Goal: Obtain resource: Download file/media

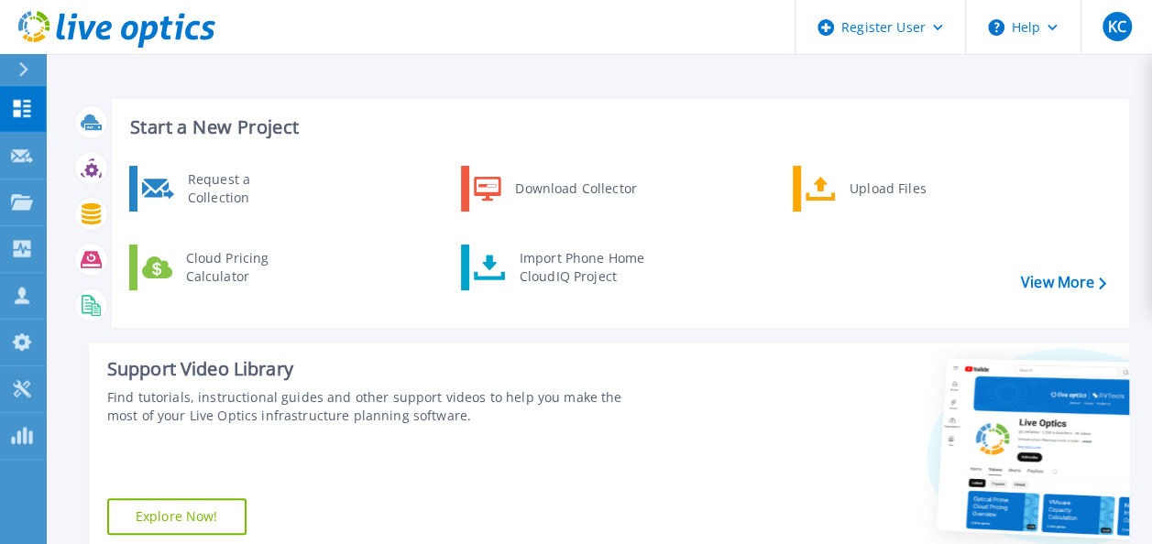
click at [16, 69] on div at bounding box center [30, 69] width 29 height 31
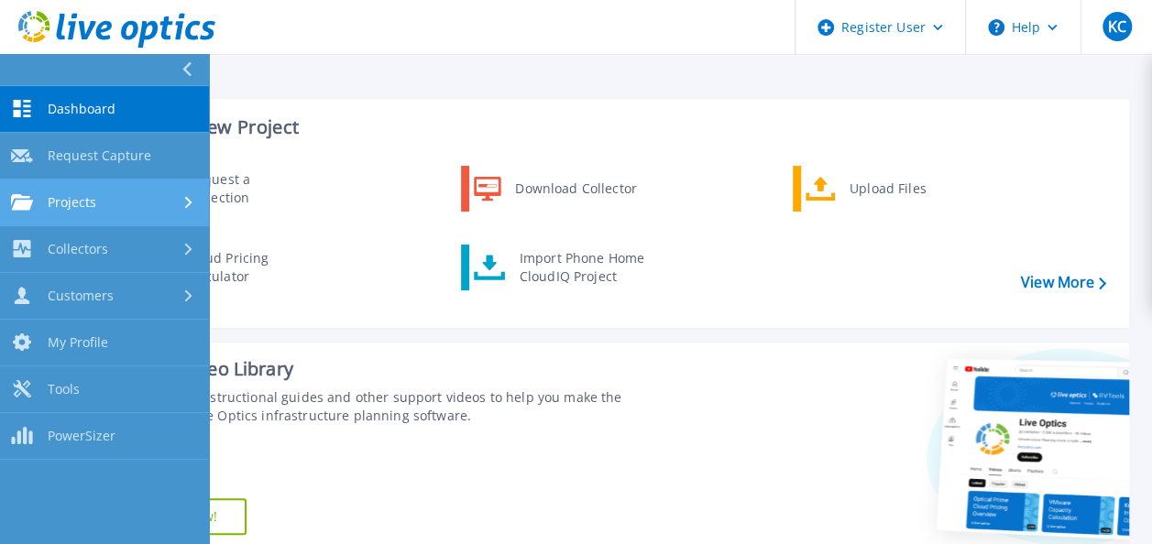
click at [90, 205] on span "Projects" at bounding box center [72, 202] width 49 height 16
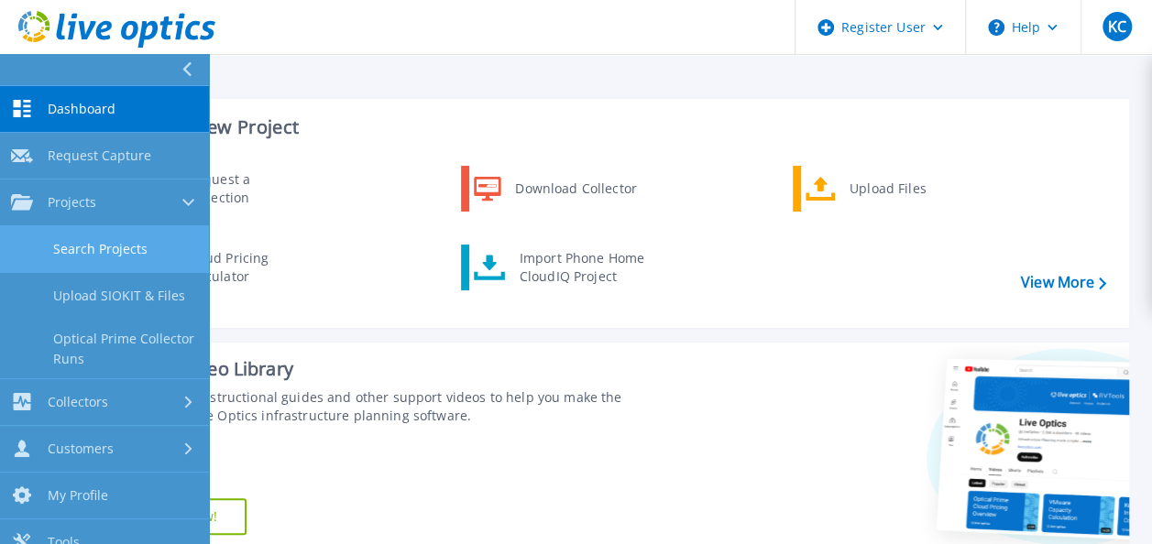
click at [110, 245] on link "Search Projects" at bounding box center [104, 249] width 209 height 47
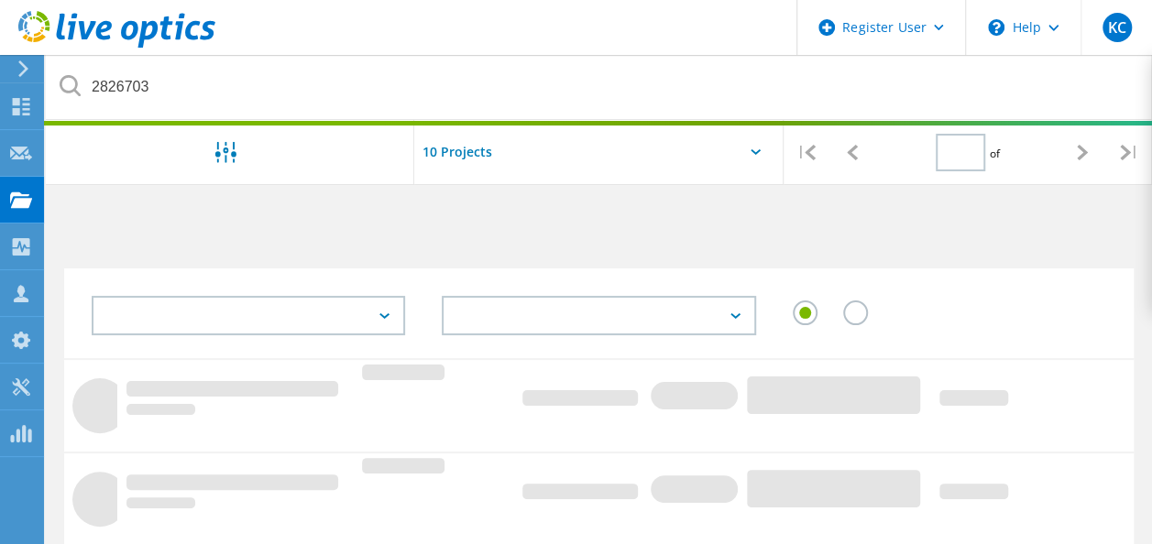
type input "1"
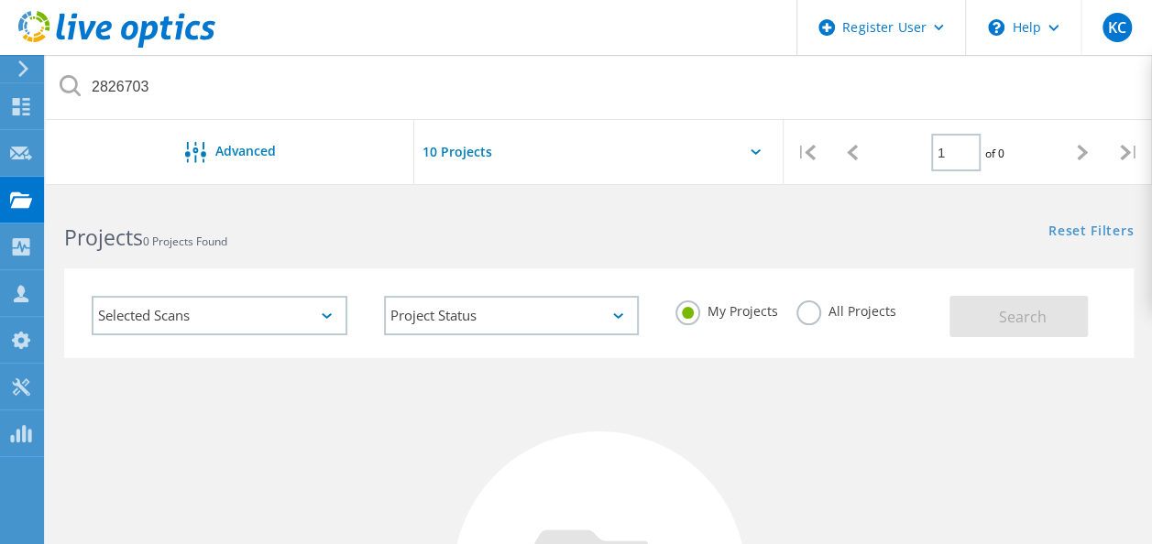
click at [807, 310] on label "All Projects" at bounding box center [847, 309] width 100 height 17
click at [0, 0] on input "All Projects" at bounding box center [0, 0] width 0 height 0
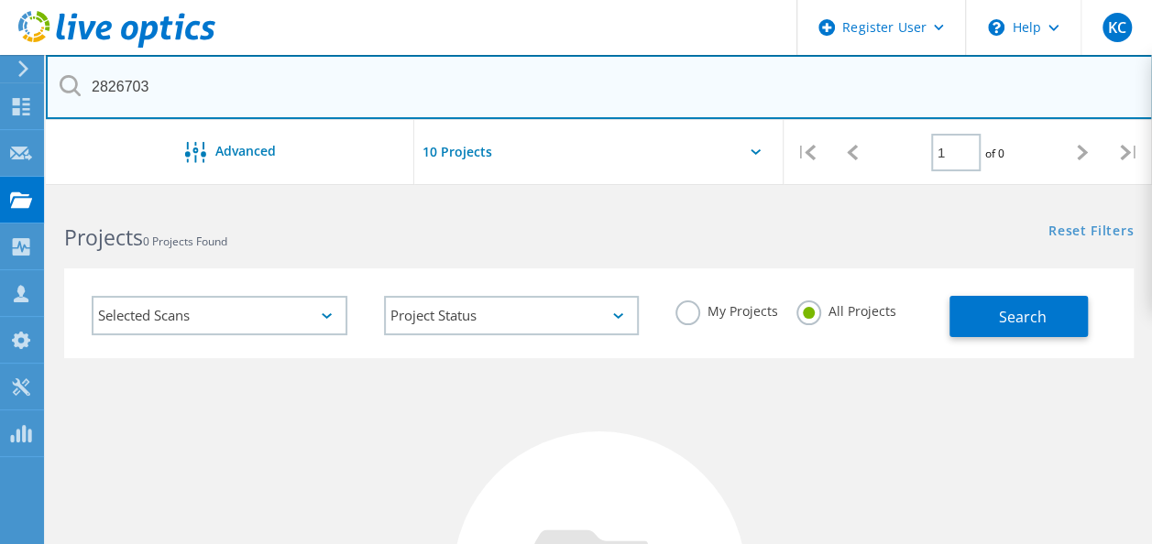
click at [137, 86] on input "2826703" at bounding box center [599, 87] width 1107 height 64
paste input "3046196"
type input "3046196"
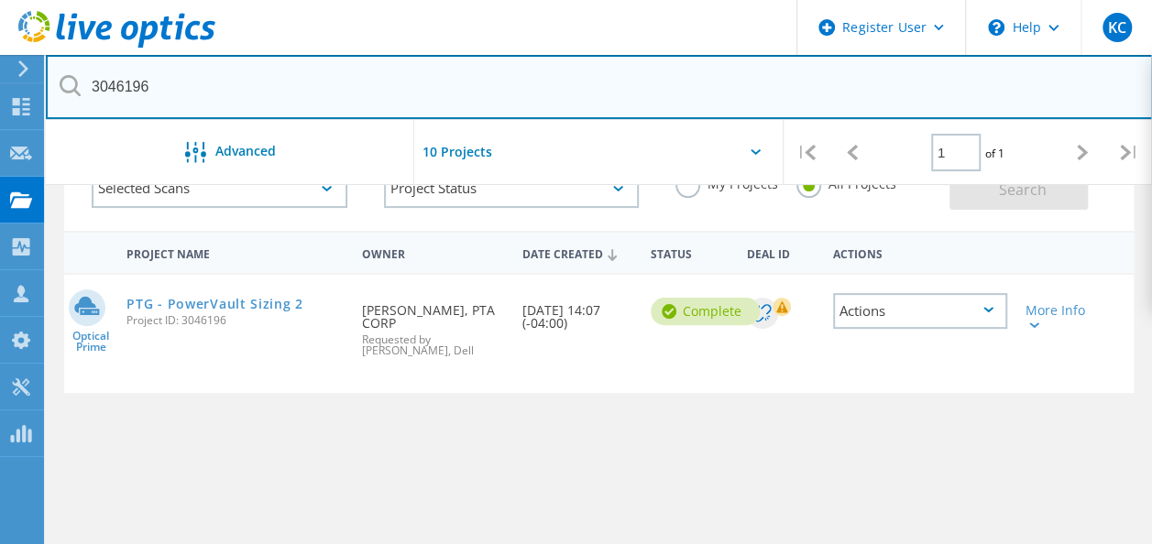
scroll to position [128, 0]
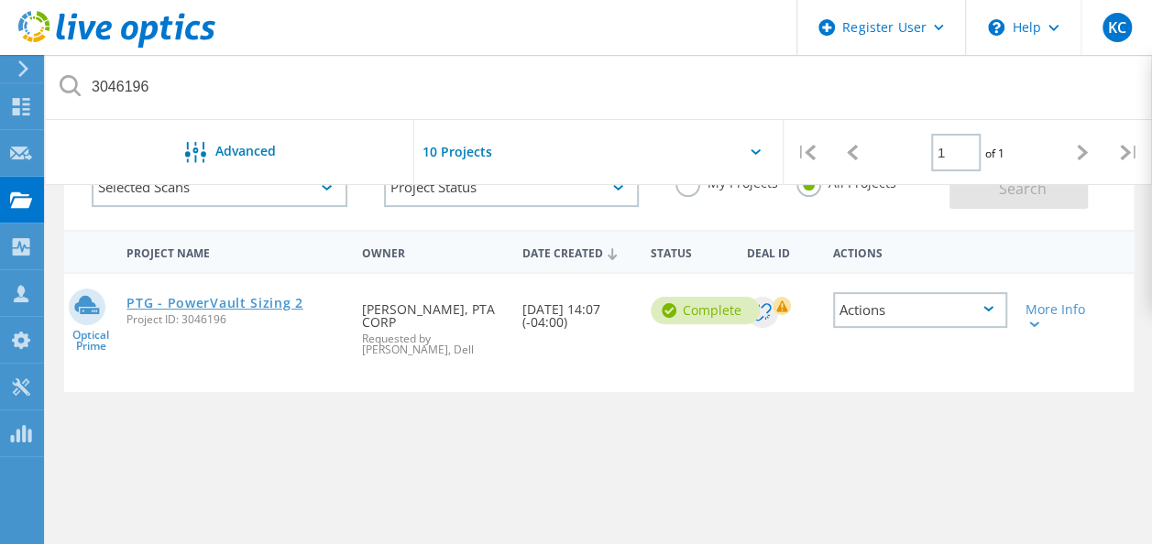
click at [262, 304] on link "PTG - PowerVault Sizing 2" at bounding box center [214, 303] width 177 height 13
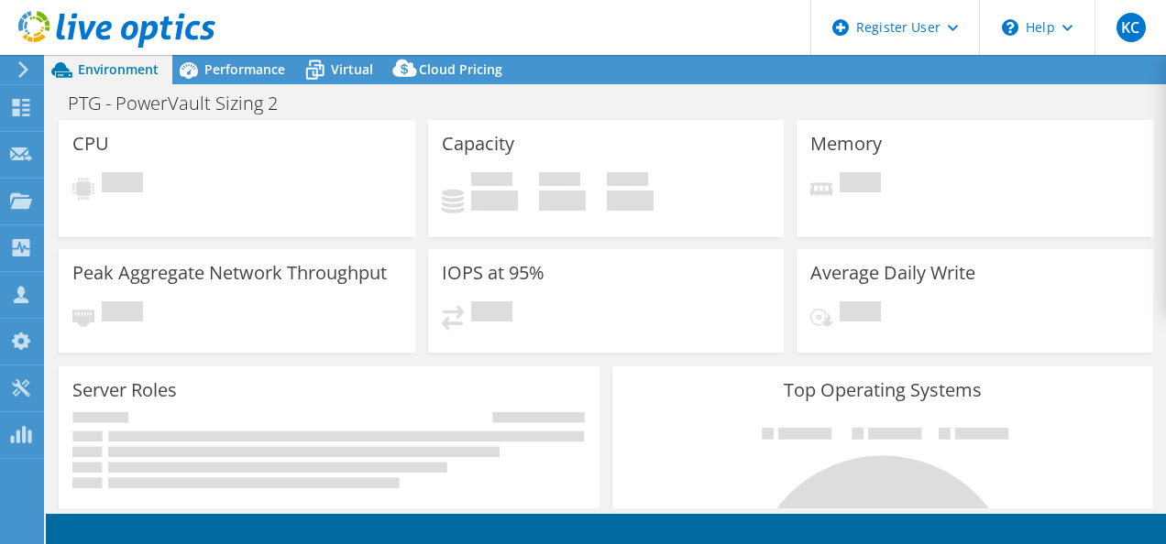
select select "USD"
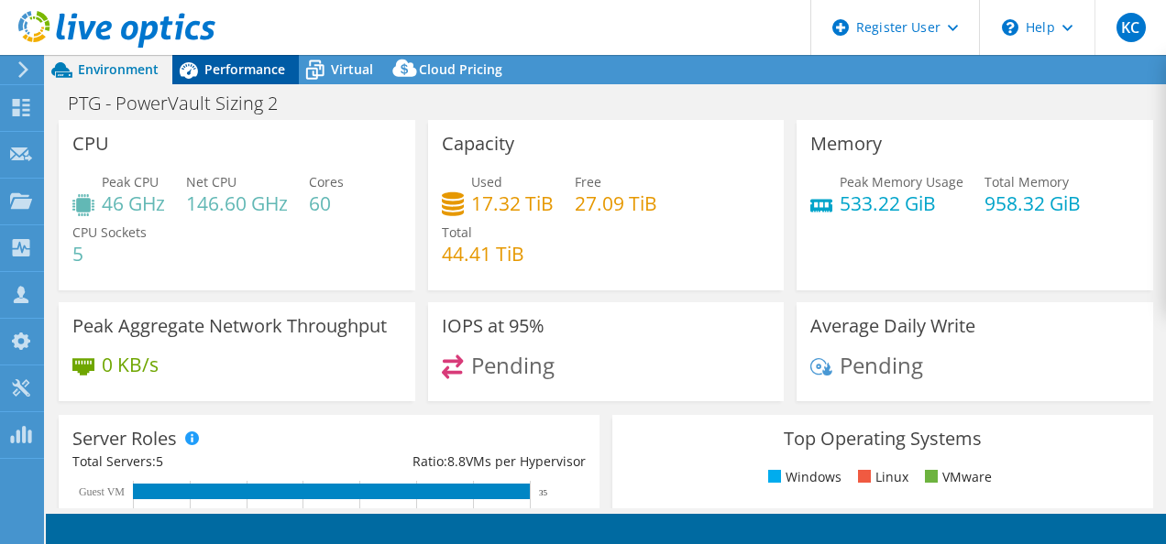
click at [224, 77] on span "Performance" at bounding box center [244, 68] width 81 height 17
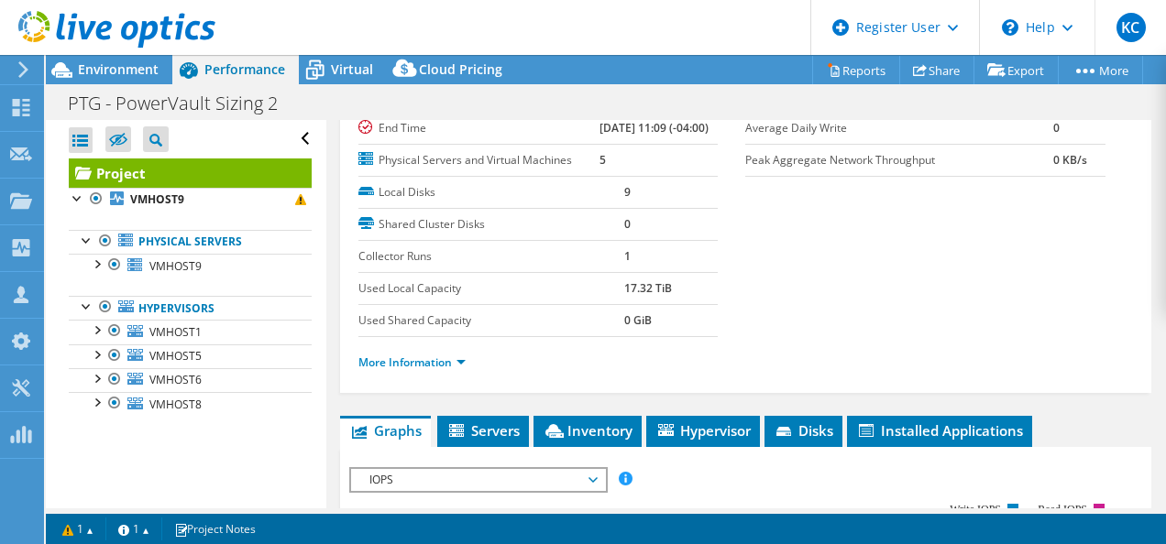
scroll to position [195, 0]
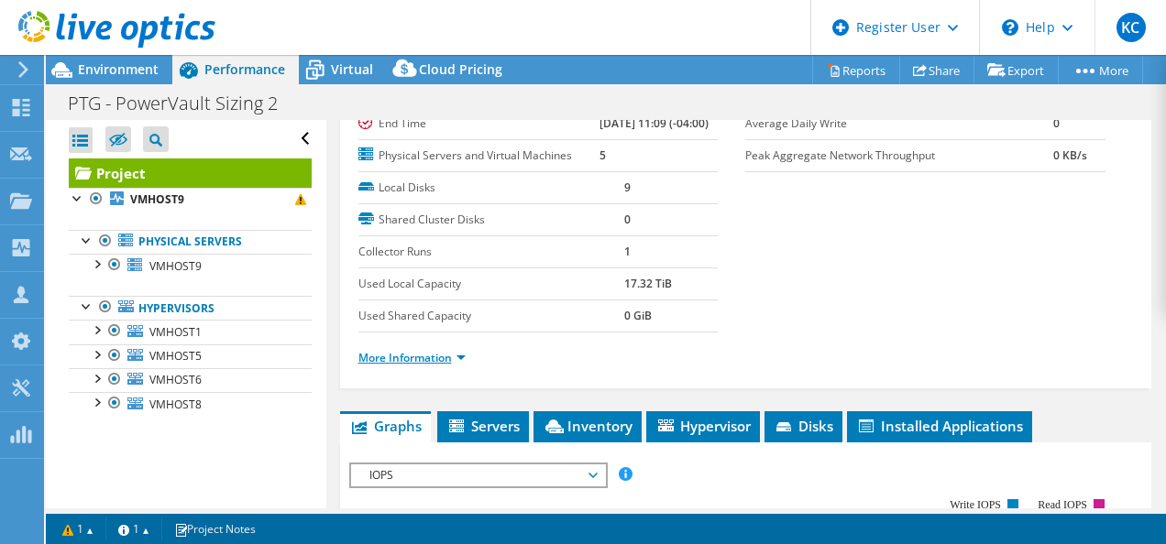
click at [424, 366] on link "More Information" at bounding box center [411, 358] width 107 height 16
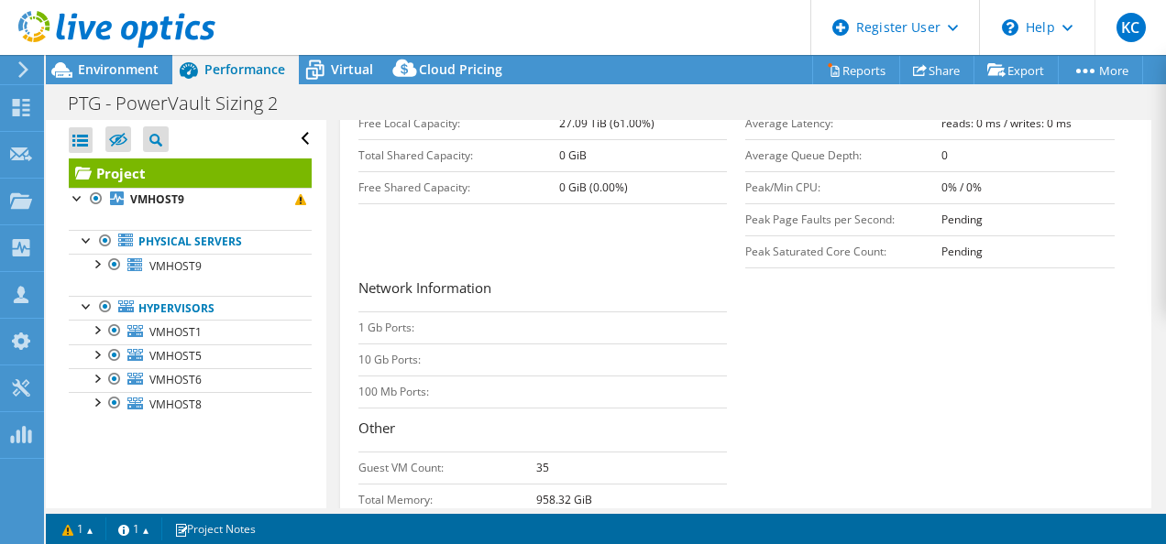
scroll to position [541, 0]
click at [95, 264] on div at bounding box center [96, 263] width 18 height 18
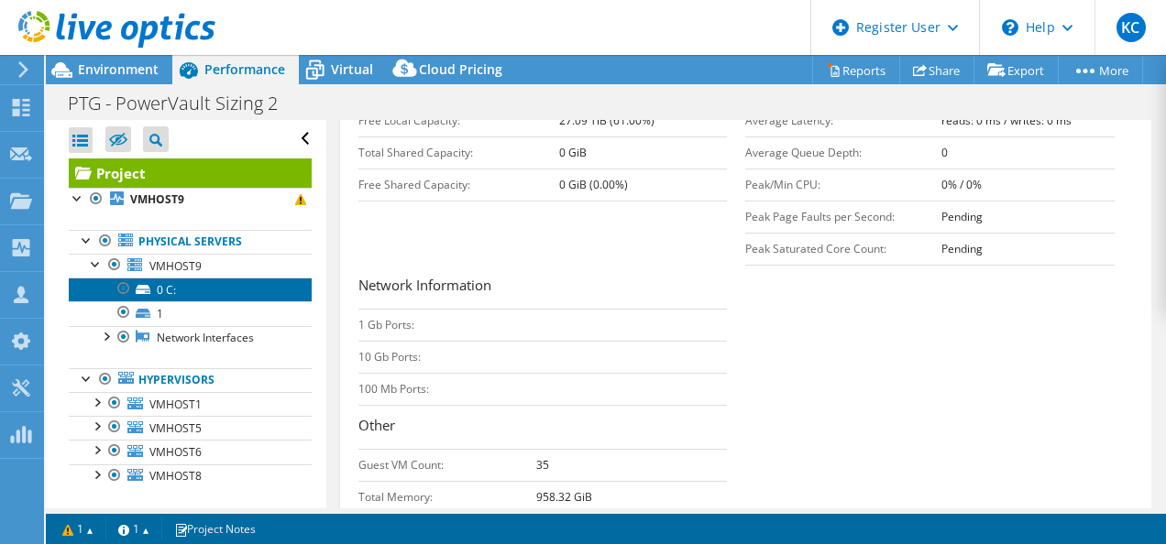
click at [143, 285] on icon at bounding box center [143, 289] width 15 height 9
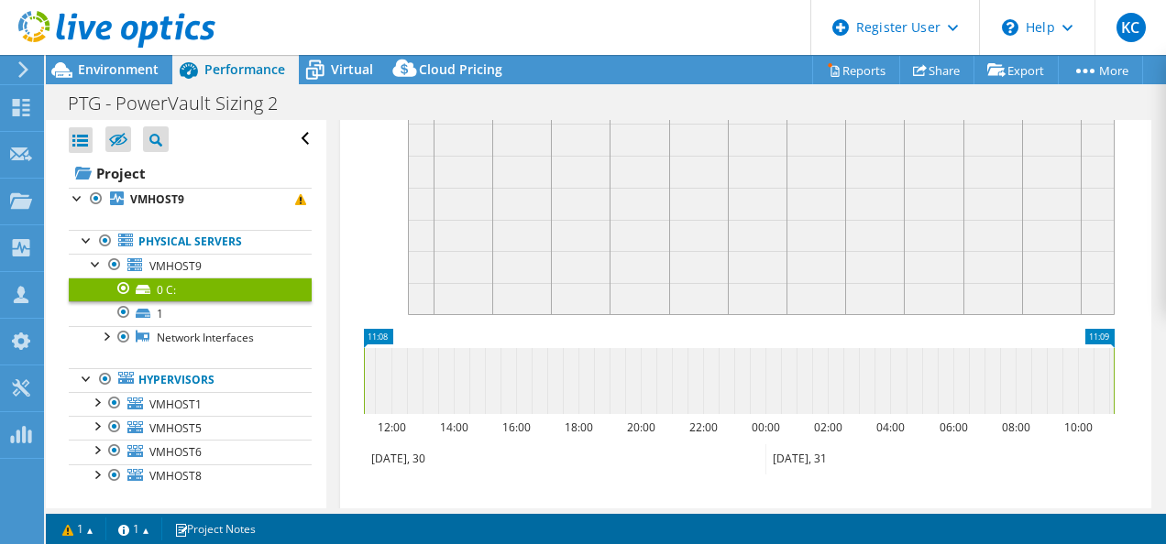
scroll to position [289, 0]
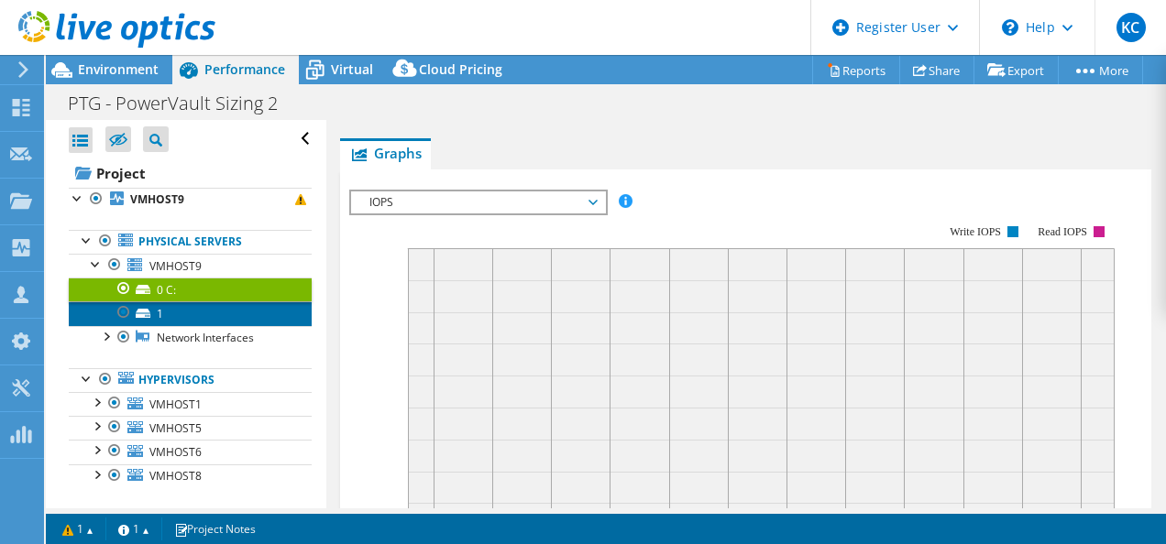
click at [205, 308] on link "1" at bounding box center [190, 314] width 243 height 24
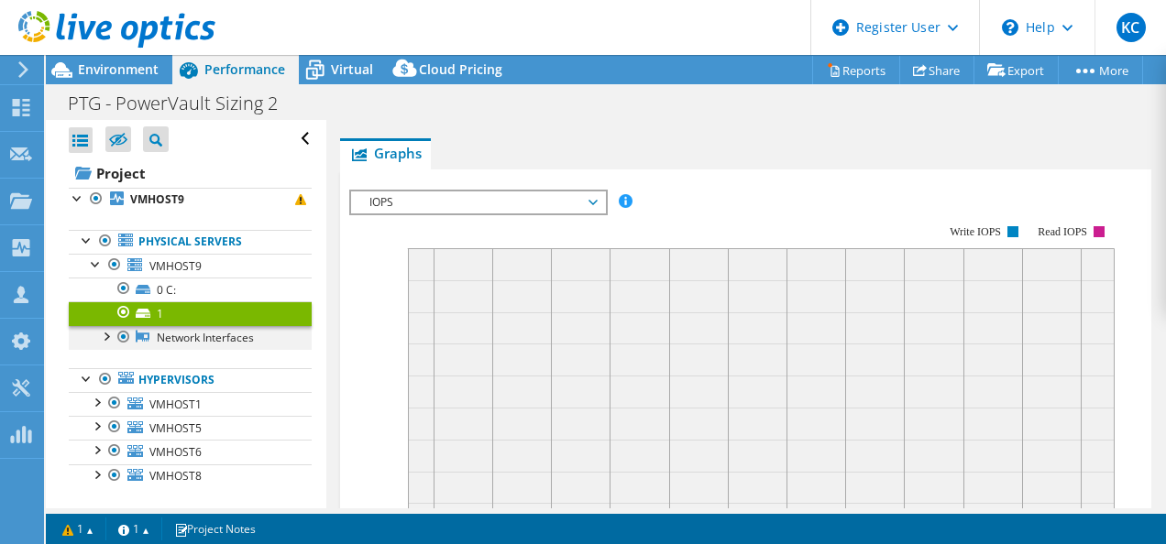
click at [115, 330] on div at bounding box center [124, 337] width 18 height 22
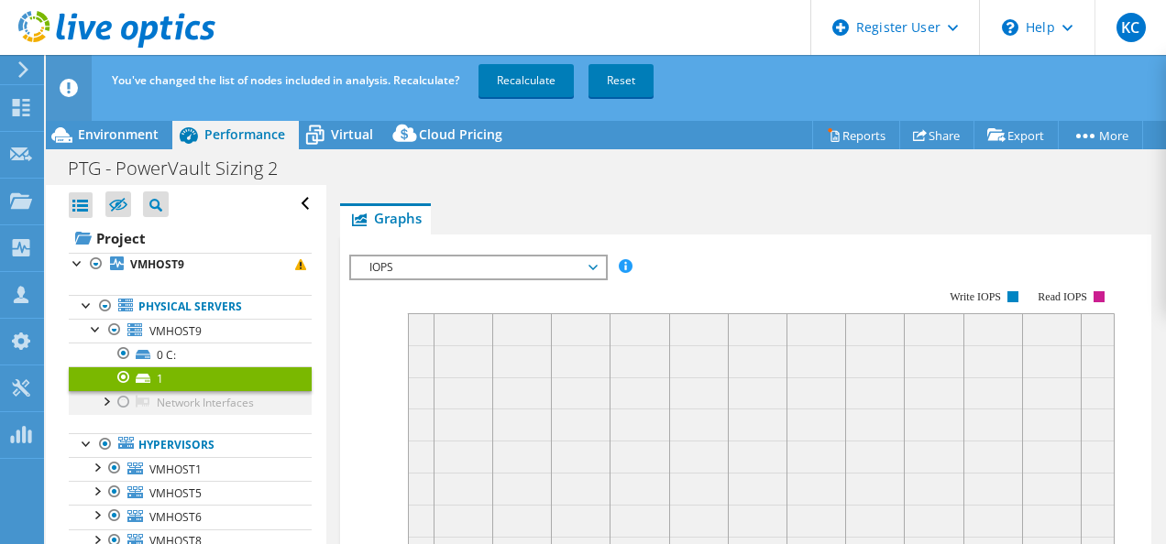
click at [119, 399] on div at bounding box center [124, 402] width 18 height 22
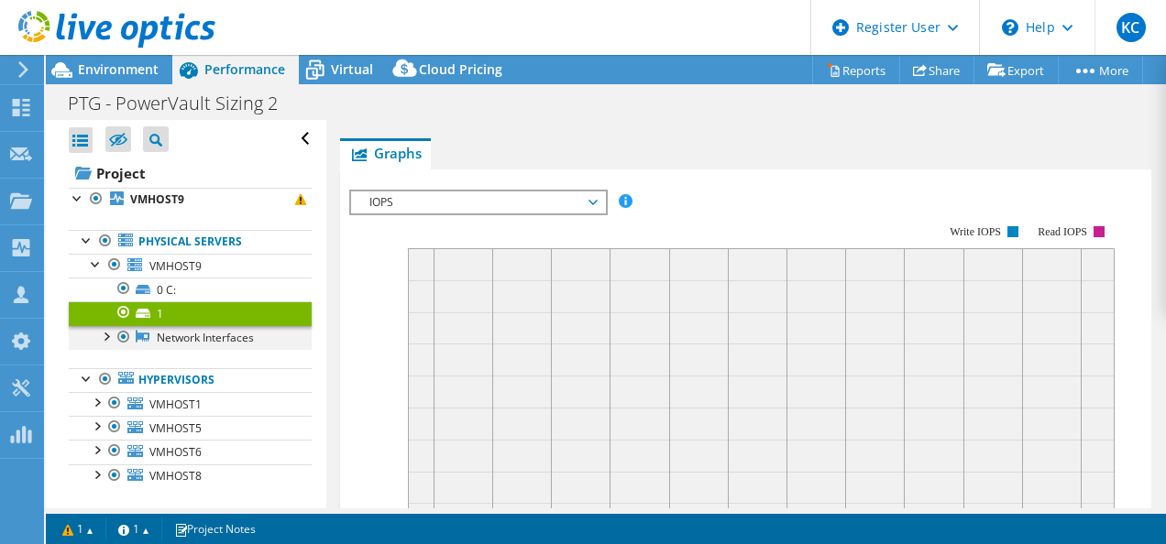
click at [108, 335] on div at bounding box center [105, 335] width 18 height 18
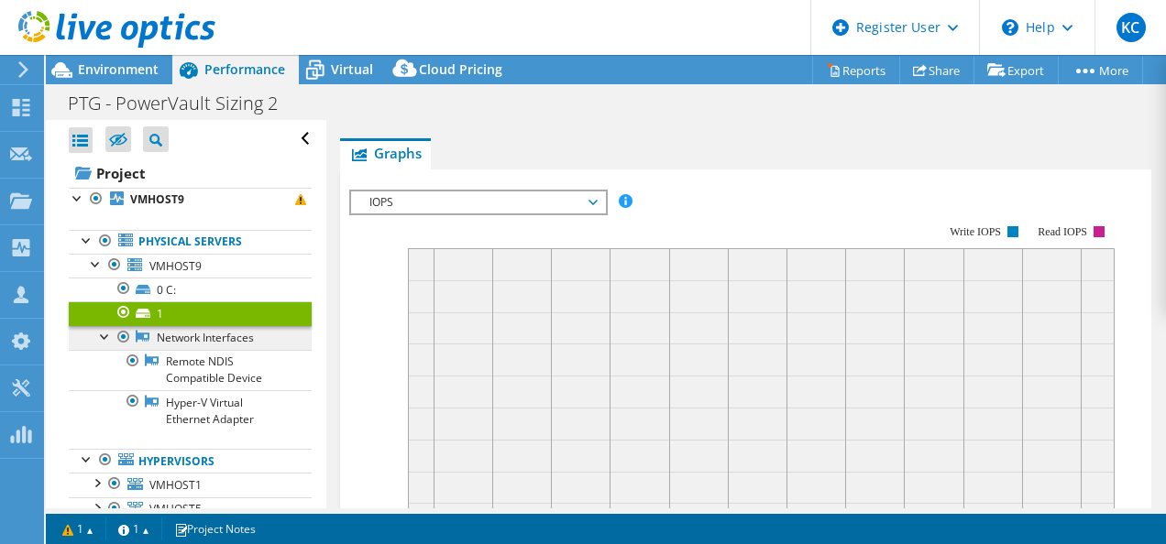
scroll to position [97, 0]
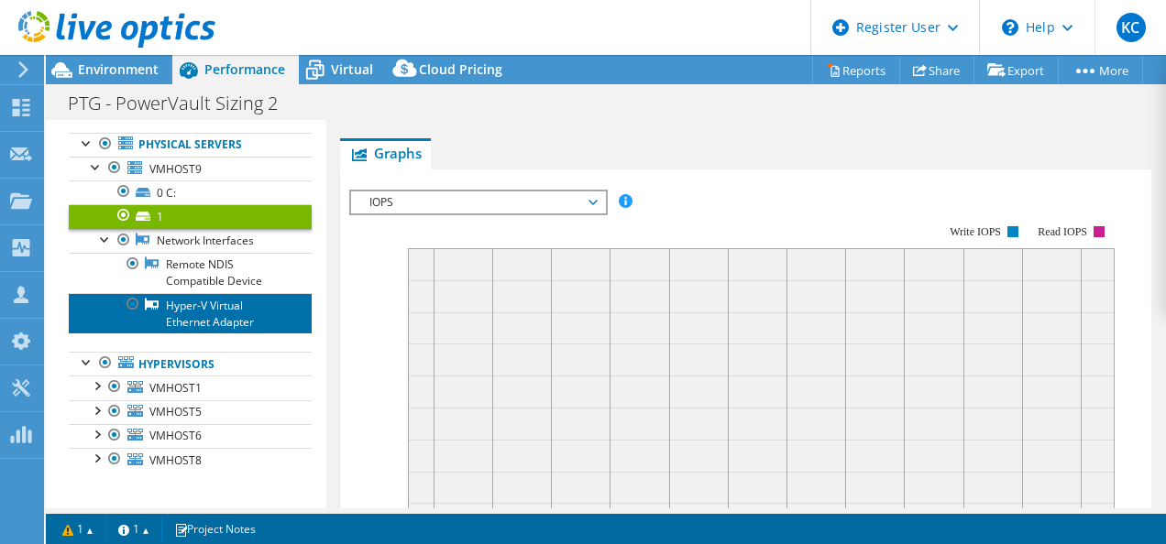
click at [181, 321] on link "Hyper-V Virtual Ethernet Adapter" at bounding box center [190, 313] width 243 height 40
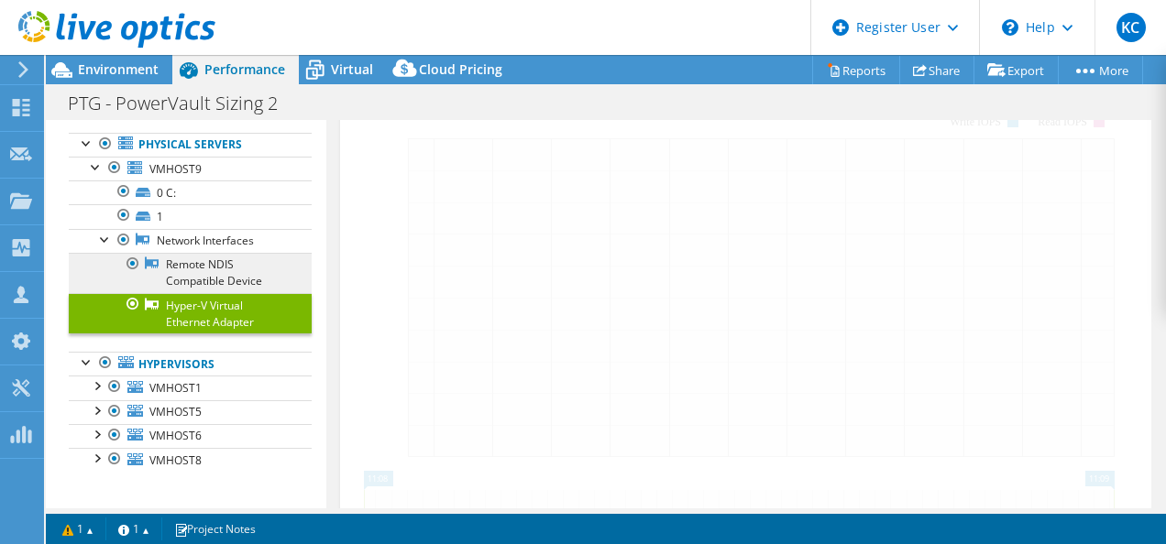
scroll to position [180, 0]
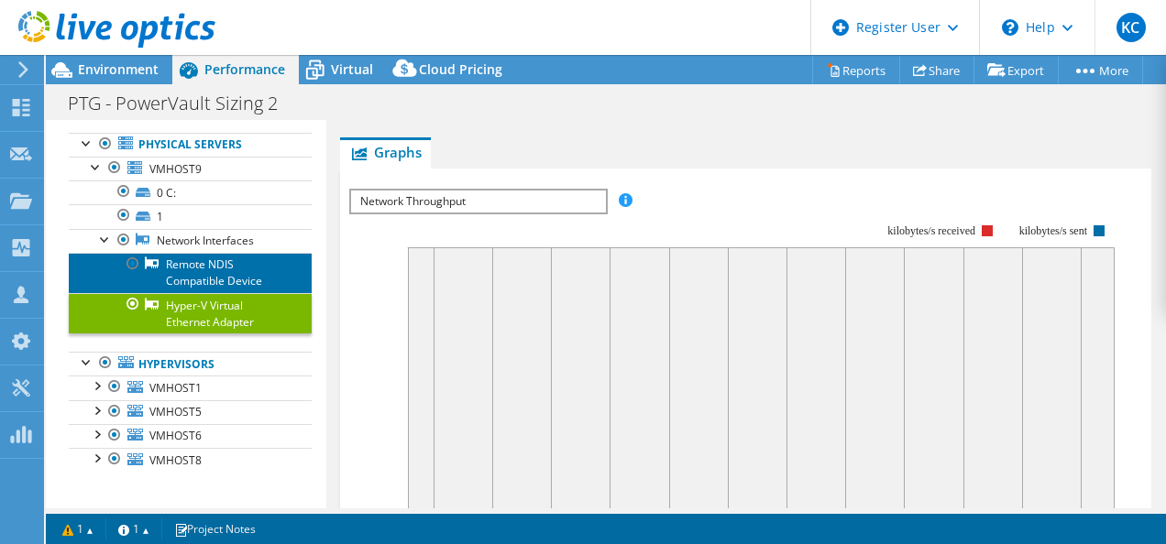
click at [193, 278] on link "Remote NDIS Compatible Device" at bounding box center [190, 273] width 243 height 40
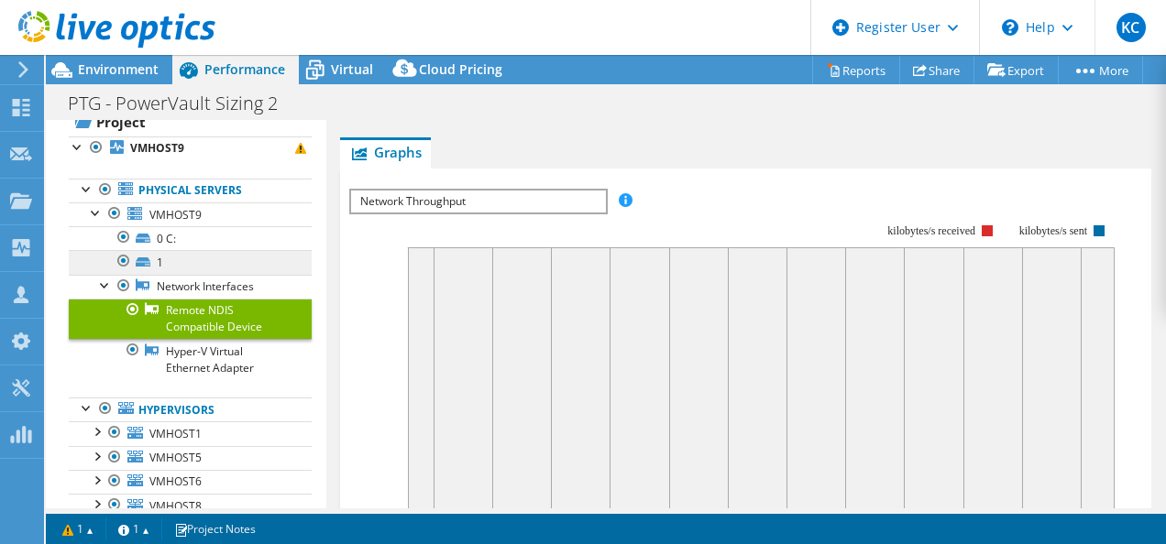
scroll to position [97, 0]
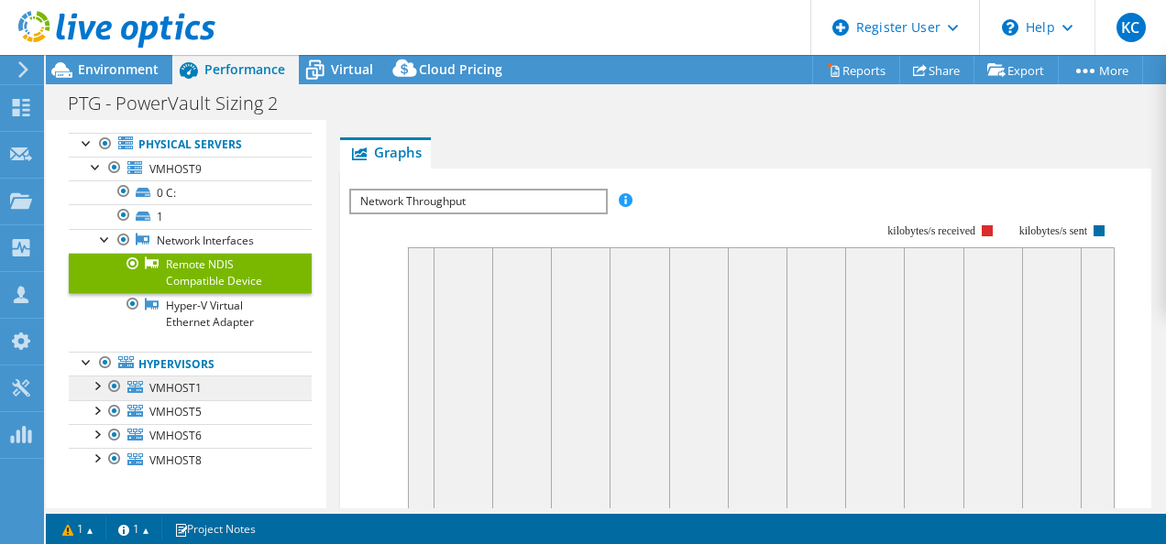
click at [87, 378] on div at bounding box center [96, 385] width 18 height 18
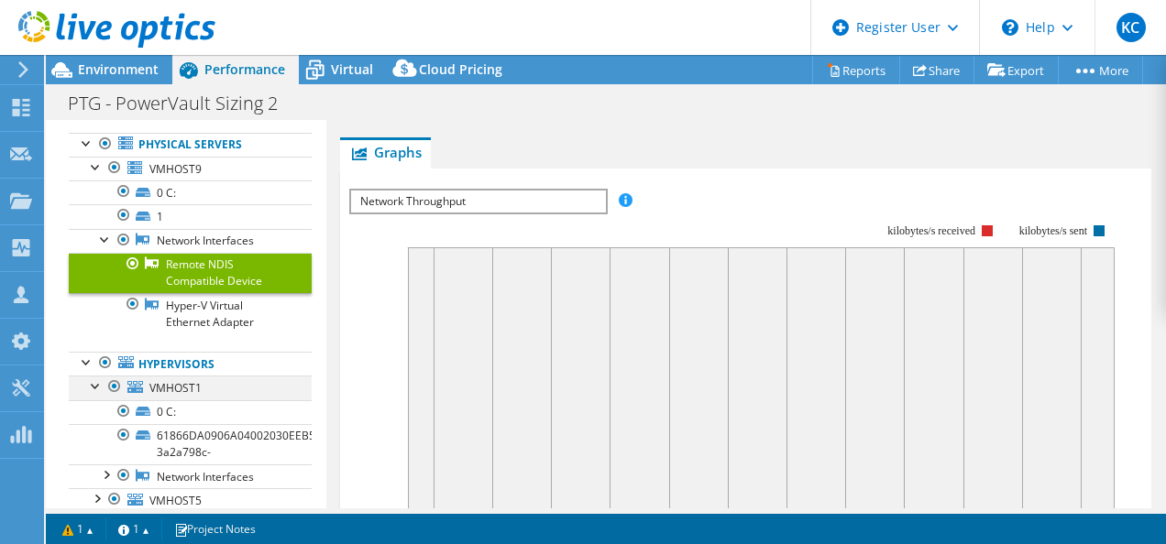
scroll to position [185, 0]
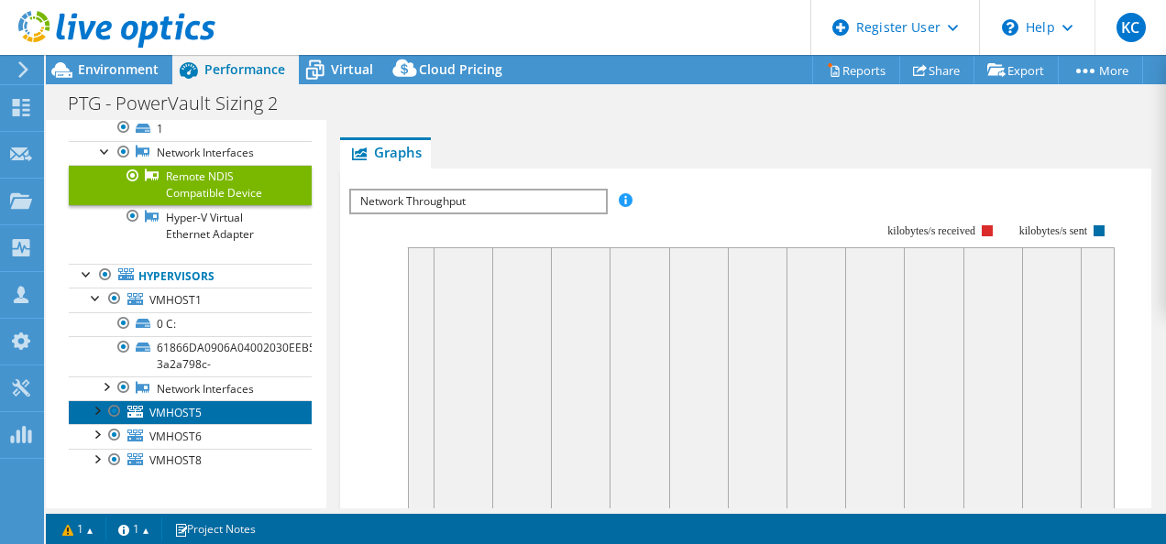
click at [86, 401] on link "VMHOST5" at bounding box center [190, 413] width 243 height 24
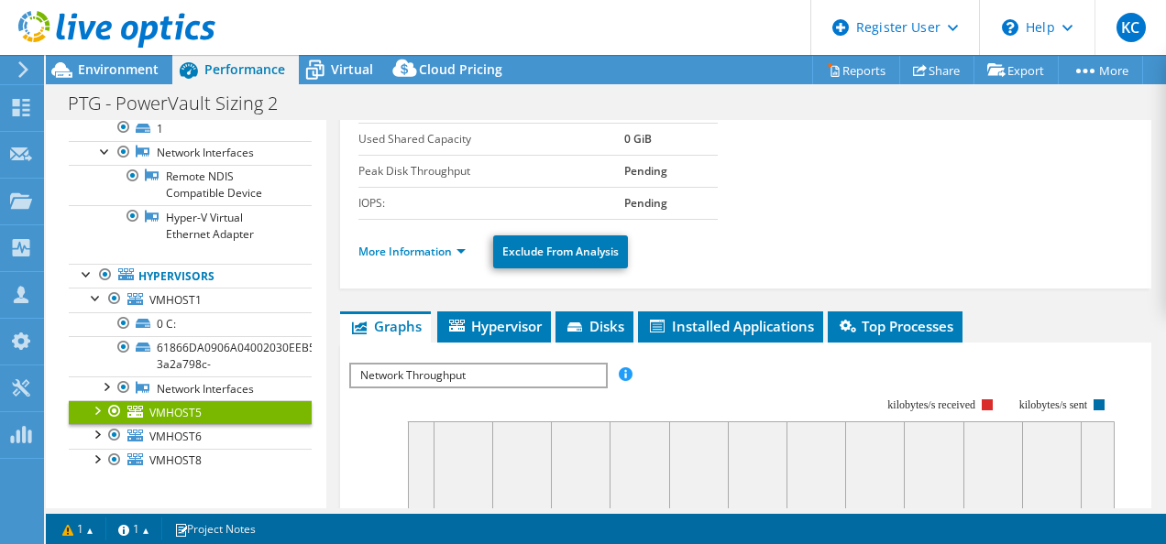
scroll to position [352, 0]
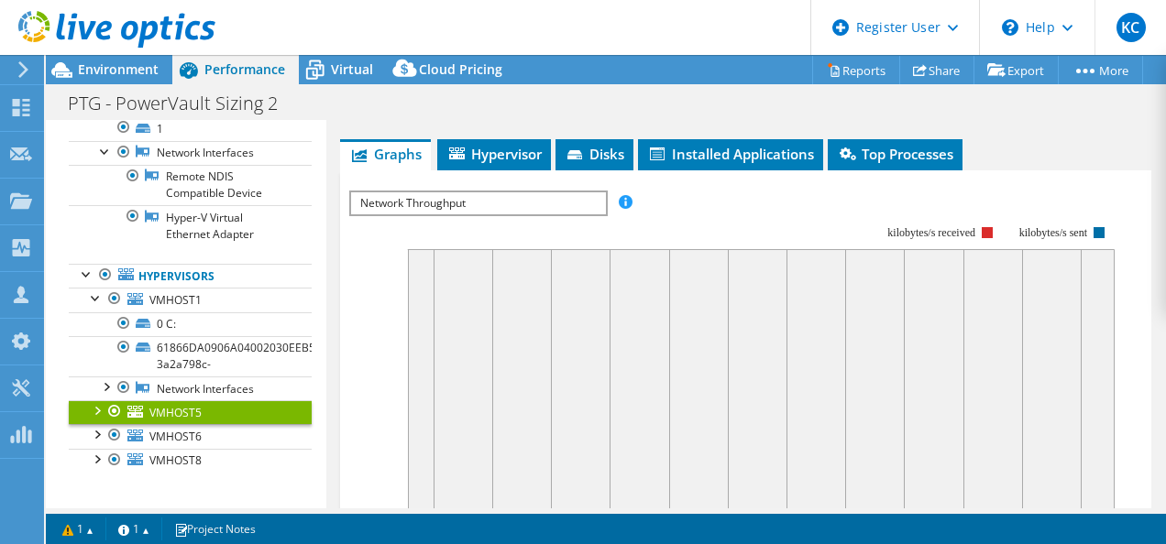
click at [101, 403] on div at bounding box center [96, 410] width 18 height 18
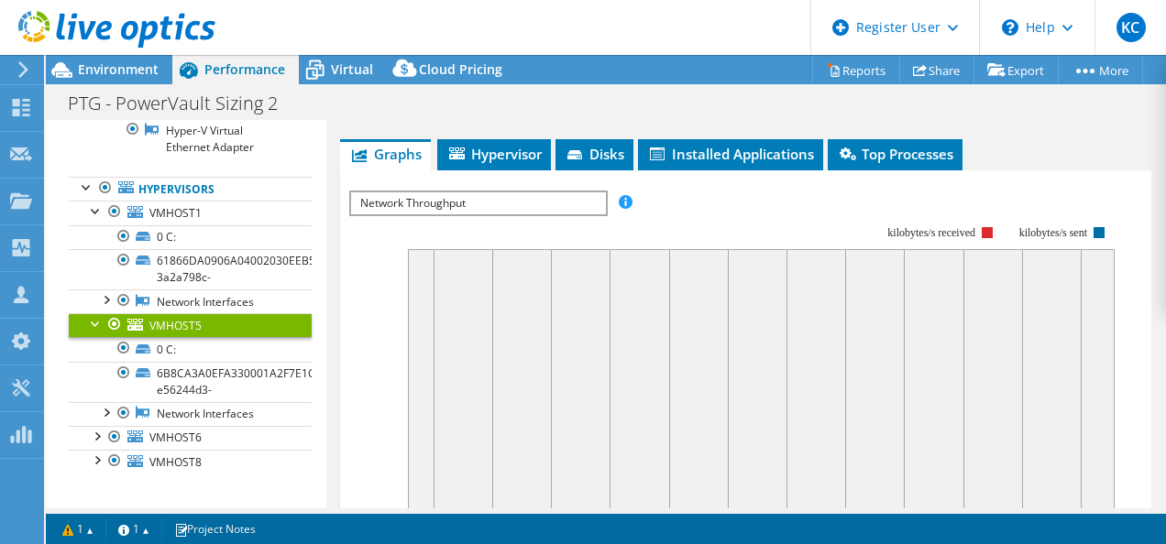
scroll to position [200, 0]
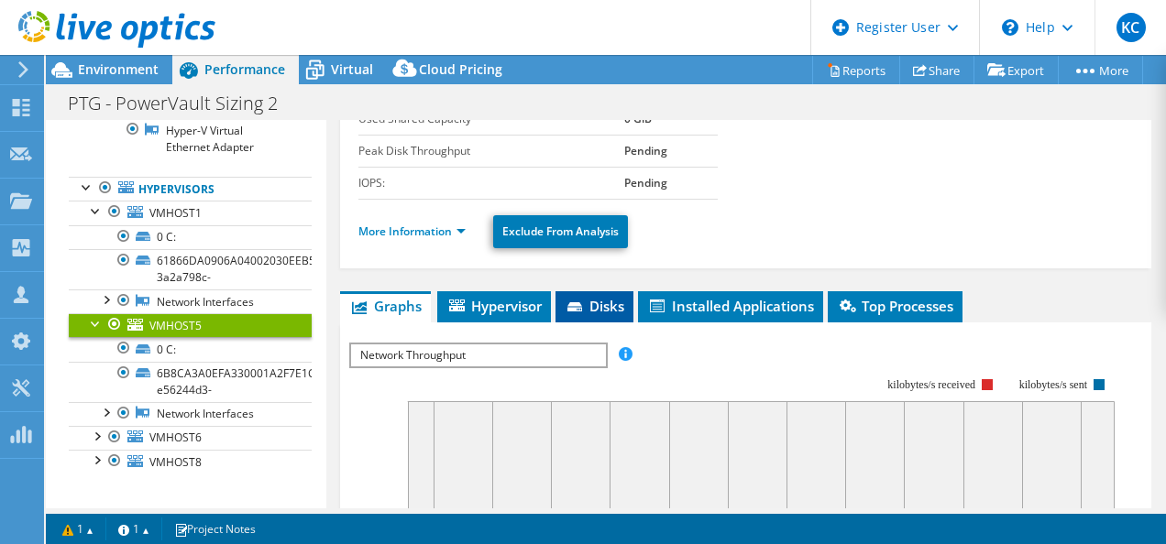
click at [610, 311] on li "Disks" at bounding box center [594, 306] width 78 height 31
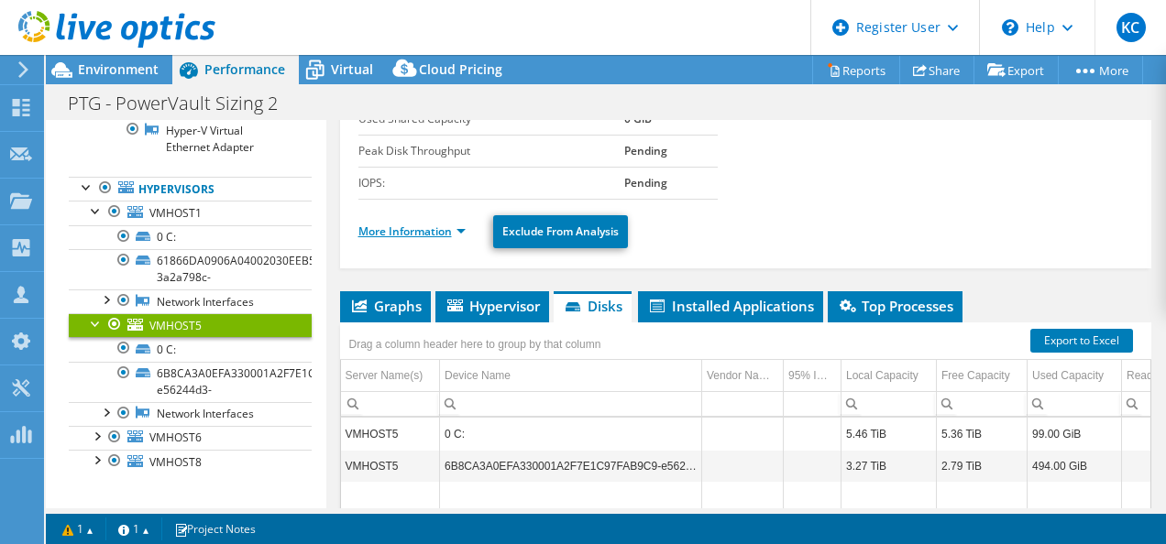
click at [405, 231] on link "More Information" at bounding box center [411, 232] width 107 height 16
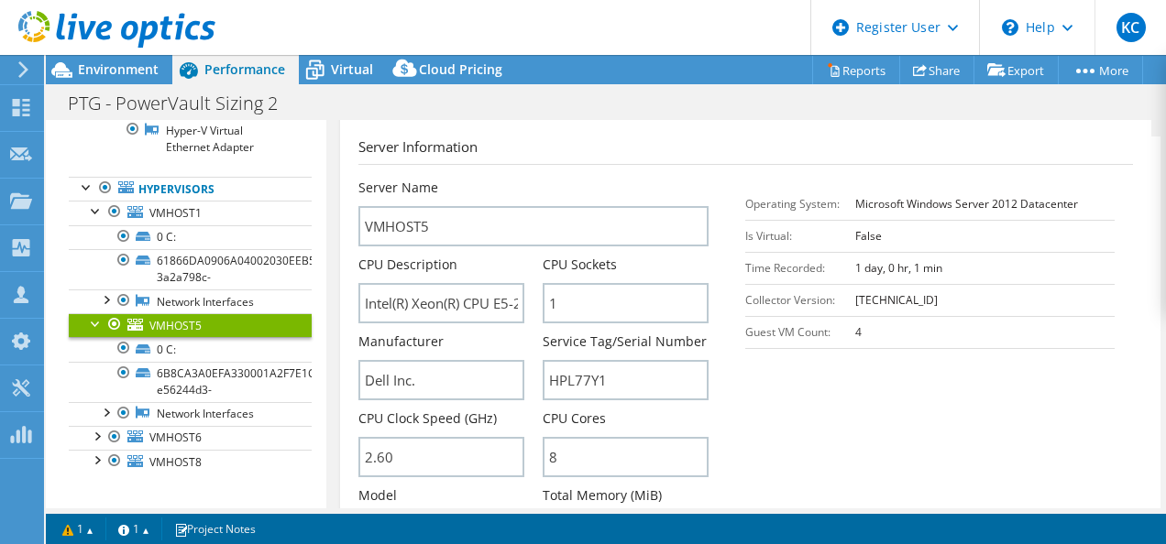
scroll to position [343, 0]
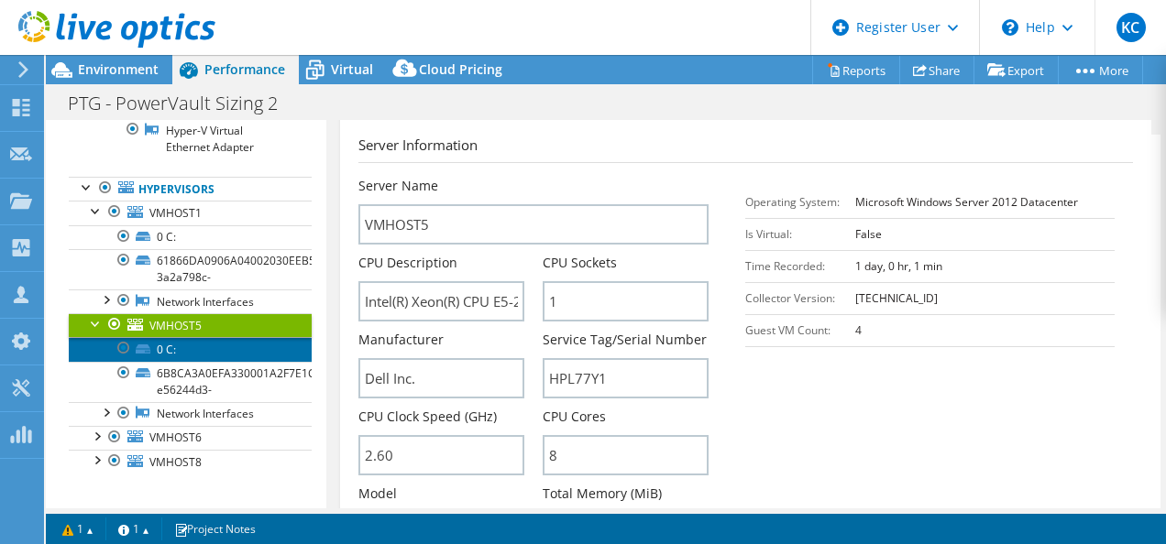
click at [235, 350] on link "0 C:" at bounding box center [190, 349] width 243 height 24
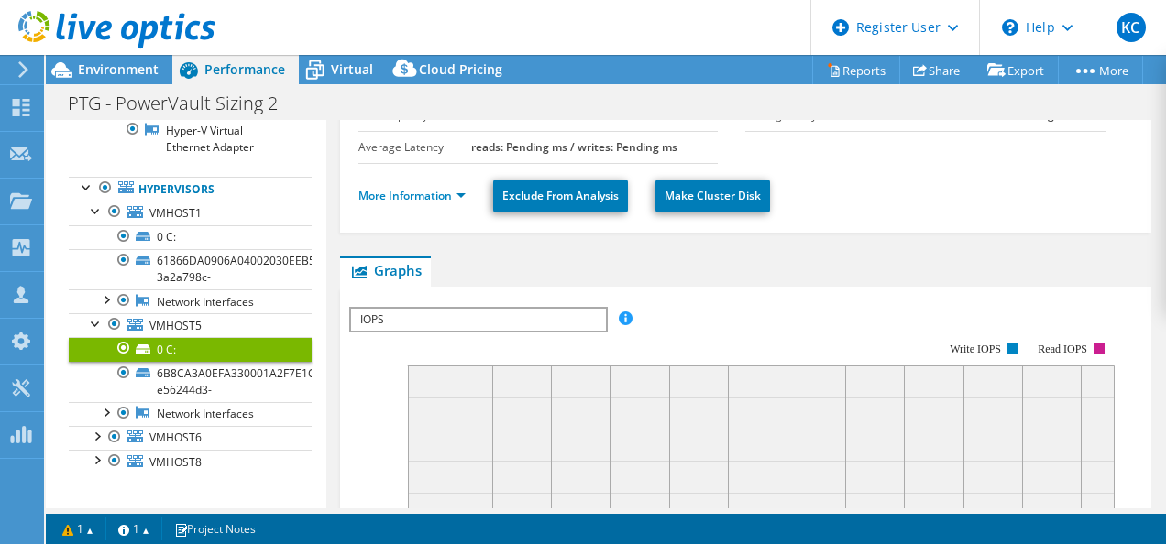
scroll to position [170, 0]
click at [411, 192] on link "More Information" at bounding box center [411, 197] width 107 height 16
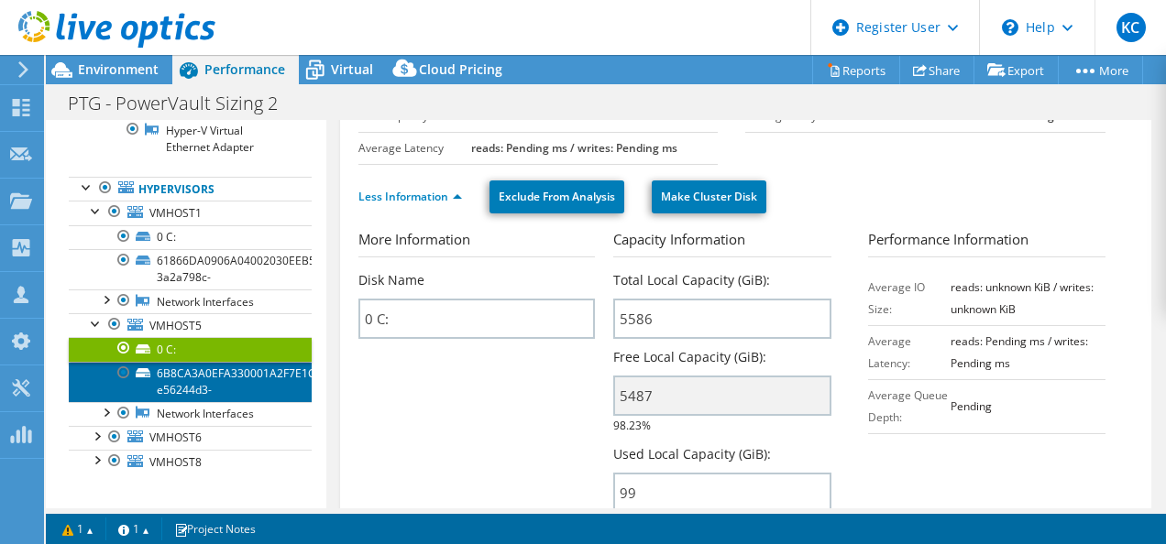
click at [249, 374] on link "6B8CA3A0EFA330001A2F7E1C97FAB9C9-e56244d3-" at bounding box center [190, 382] width 243 height 40
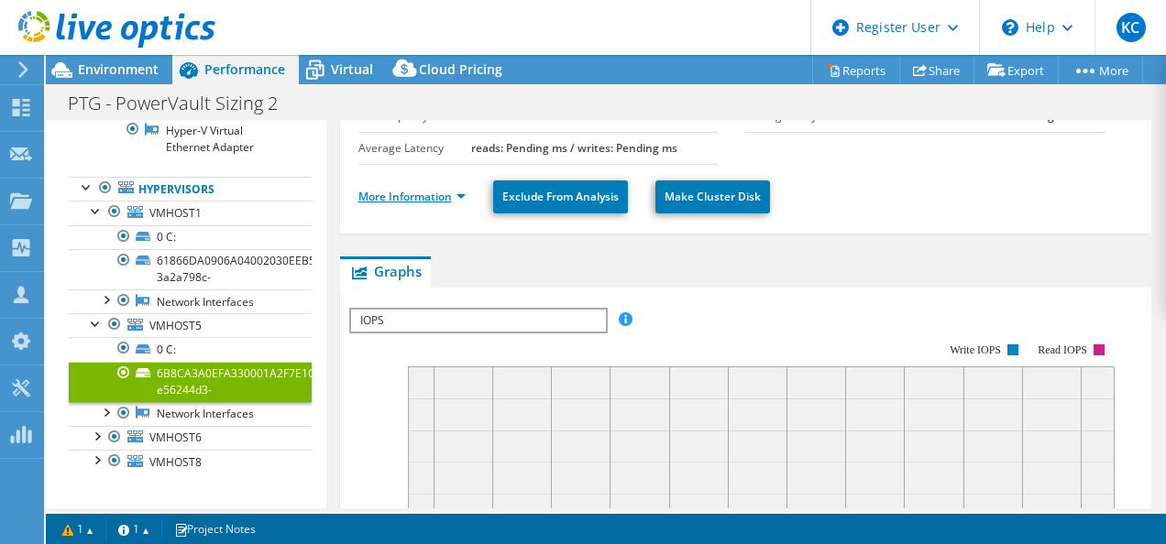
click at [444, 192] on link "More Information" at bounding box center [411, 197] width 107 height 16
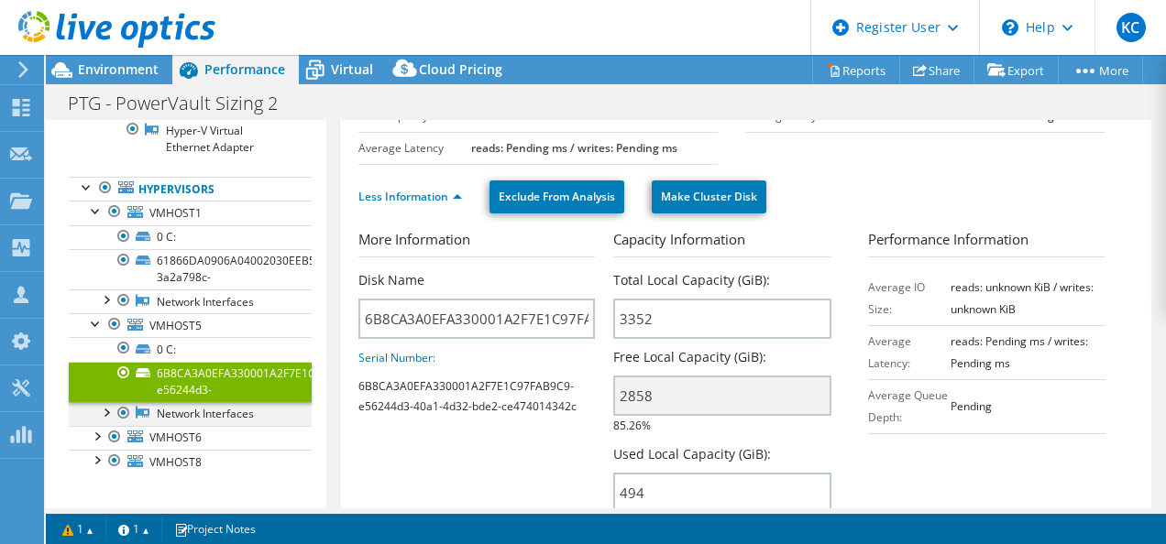
click at [104, 403] on div at bounding box center [105, 411] width 18 height 18
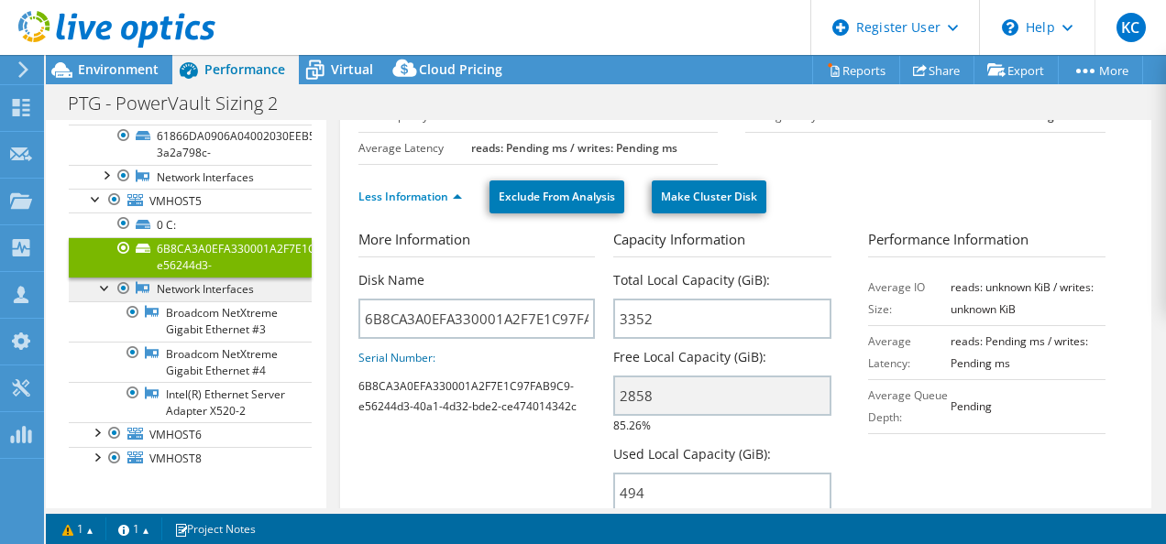
scroll to position [442, 0]
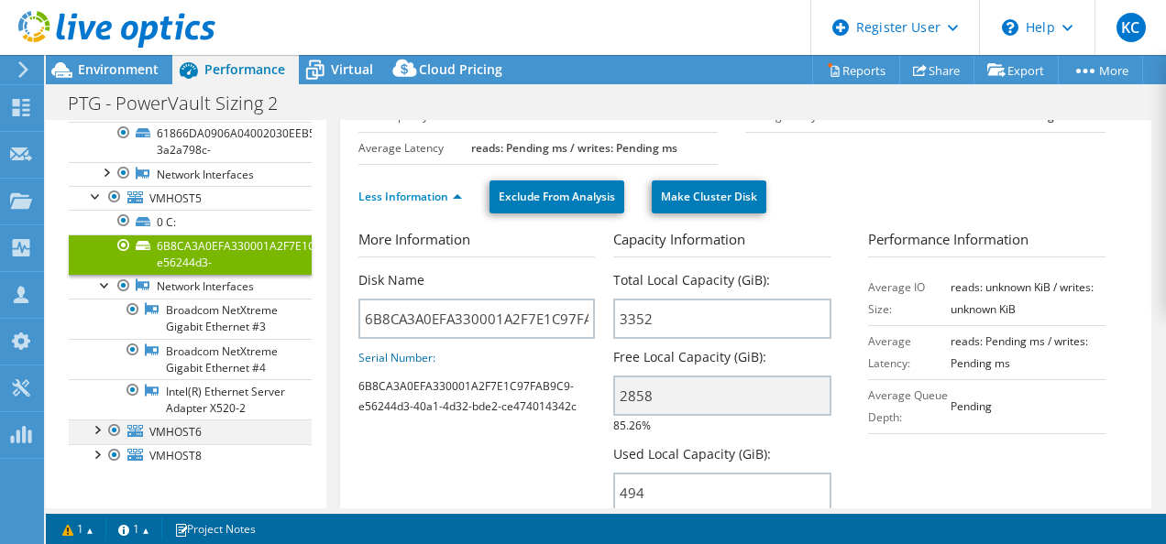
click at [101, 429] on div at bounding box center [96, 429] width 18 height 18
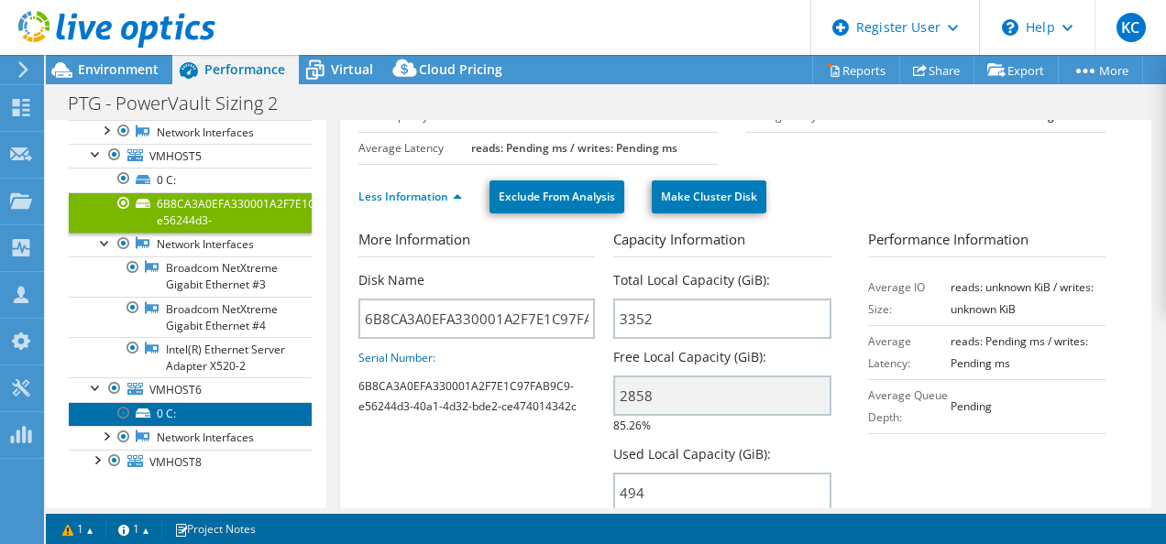
click at [180, 426] on link "0 C:" at bounding box center [190, 414] width 243 height 24
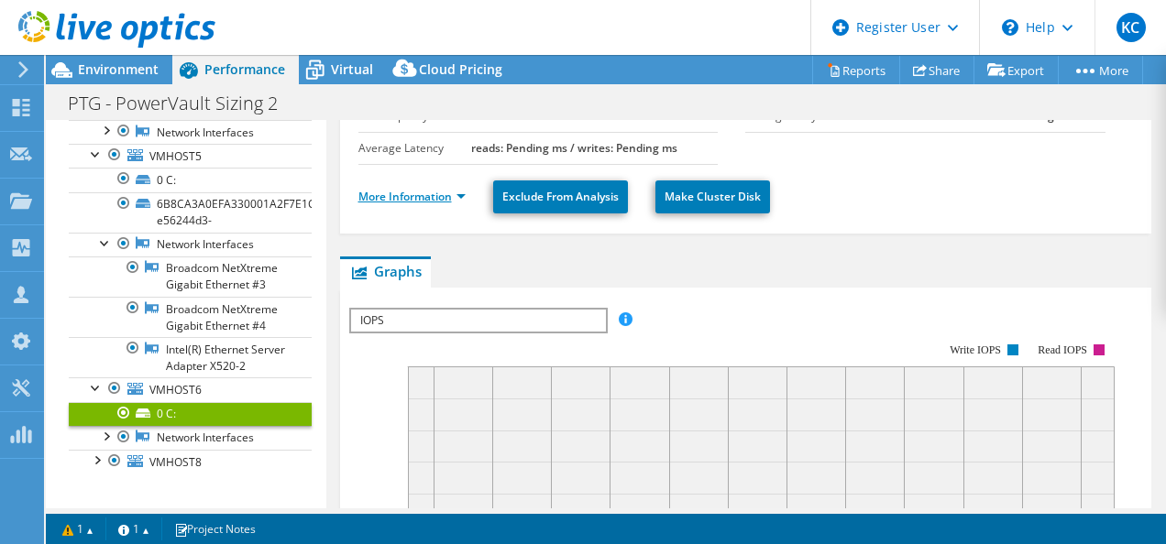
click at [387, 198] on link "More Information" at bounding box center [411, 197] width 107 height 16
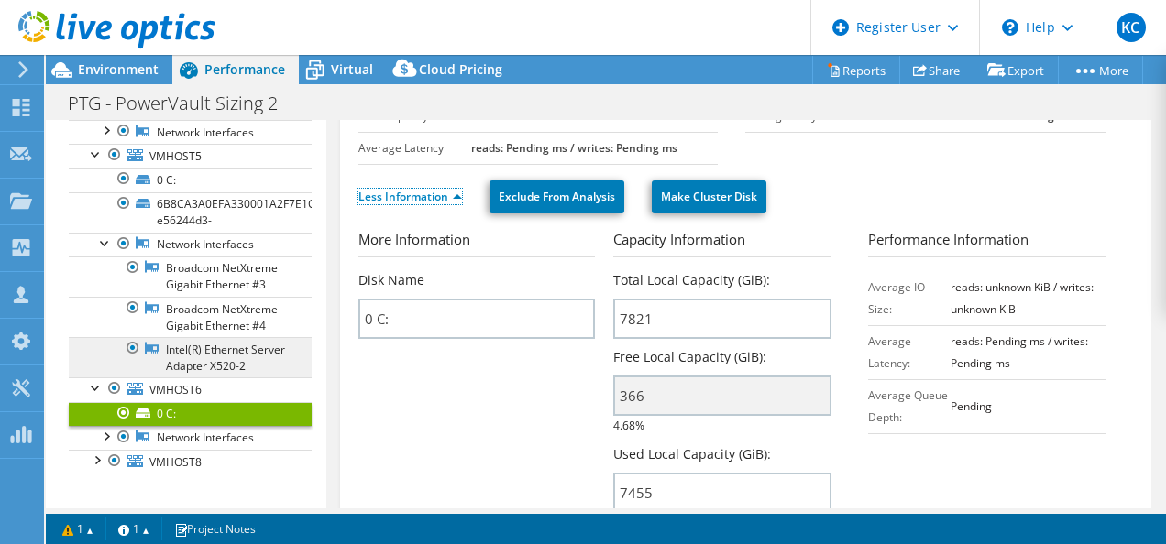
scroll to position [489, 0]
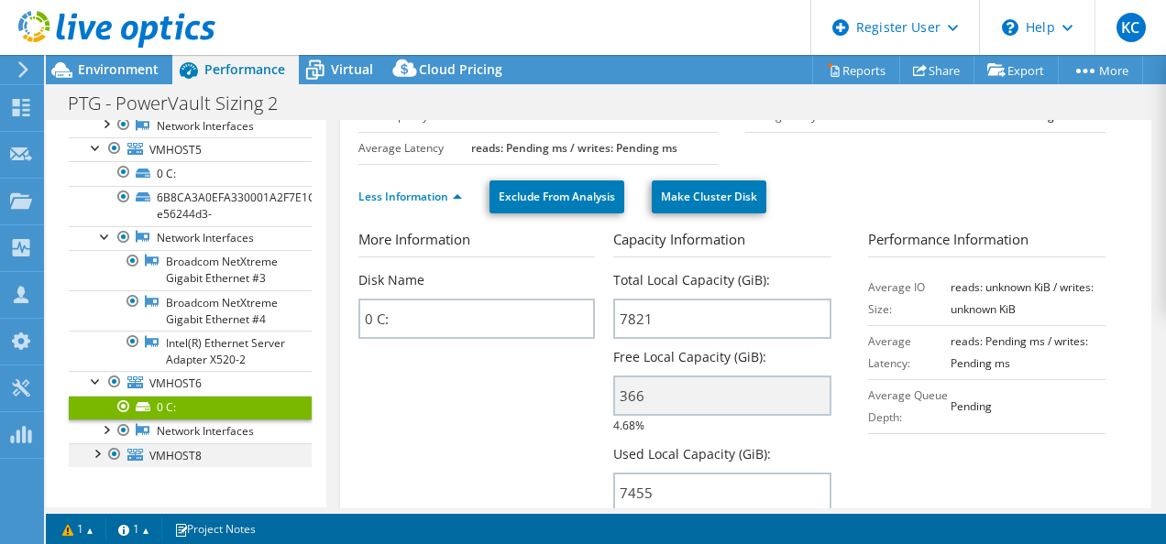
click at [103, 455] on div at bounding box center [96, 453] width 18 height 18
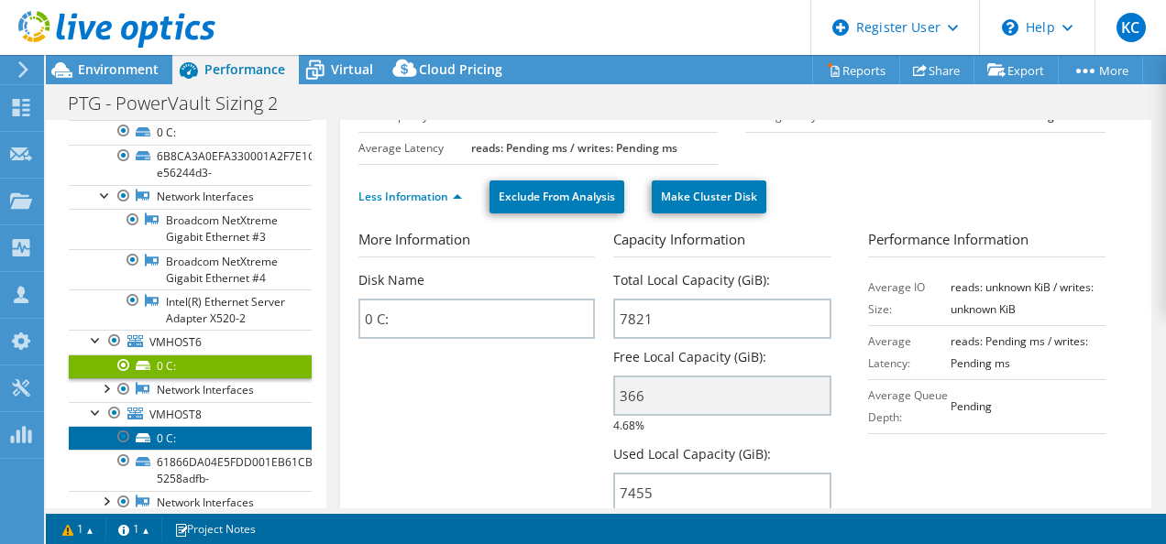
click at [158, 450] on link "0 C:" at bounding box center [190, 438] width 243 height 24
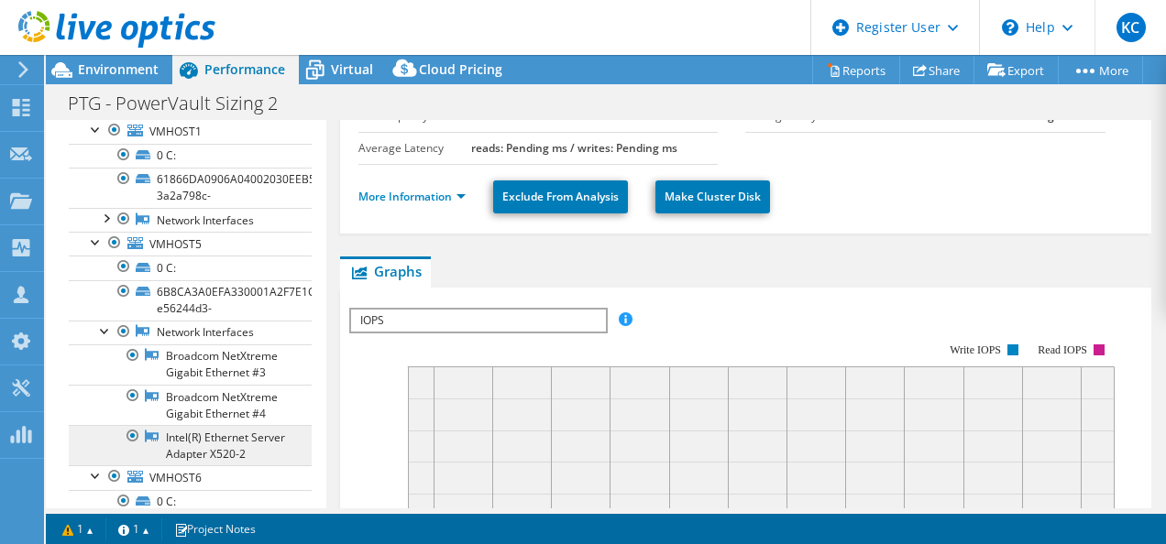
scroll to position [0, 0]
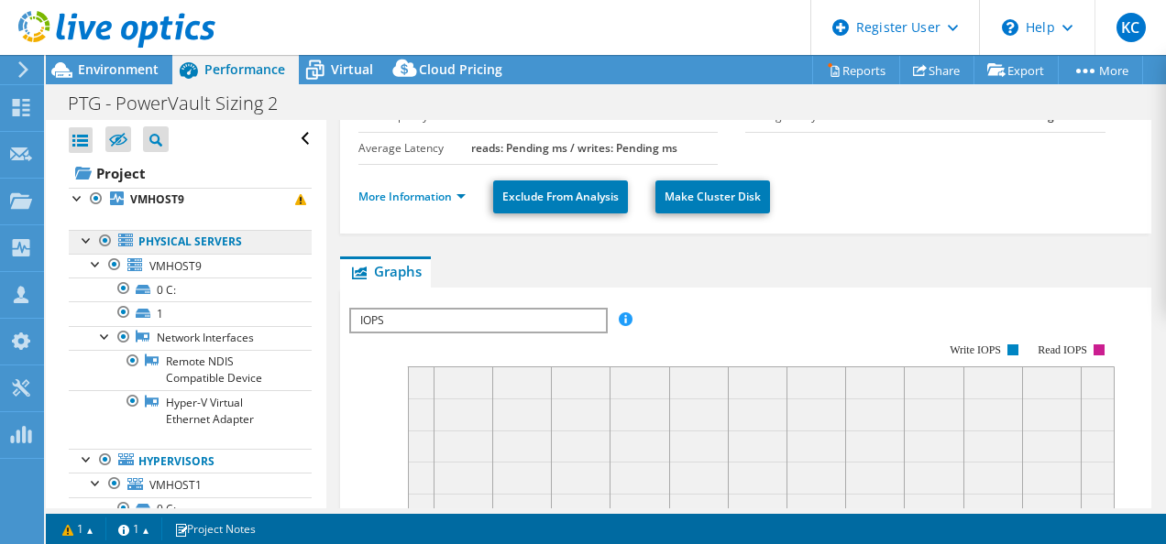
click at [220, 239] on link "Physical Servers" at bounding box center [190, 242] width 243 height 24
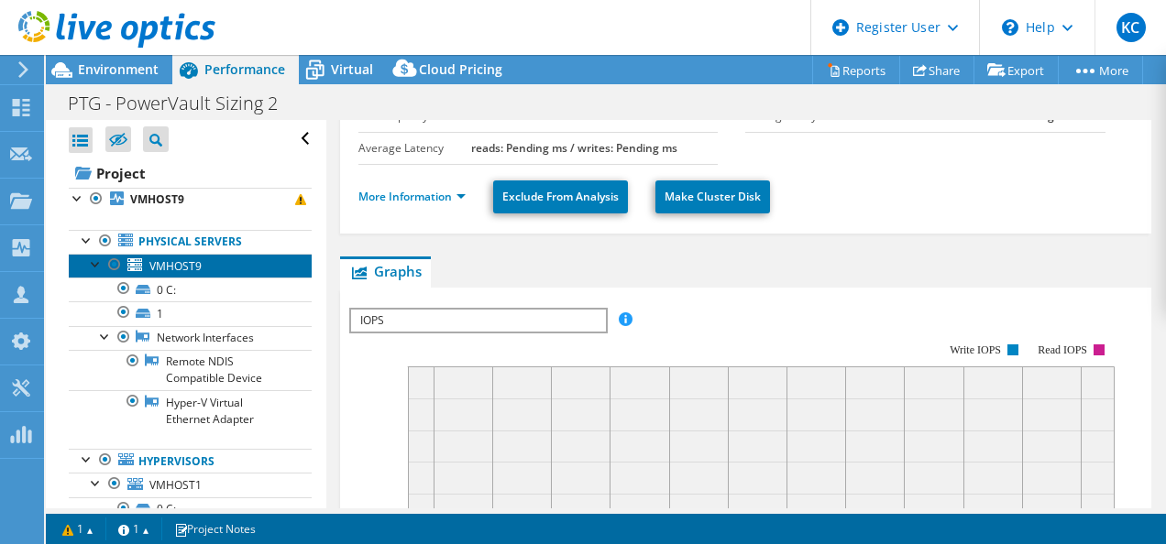
click at [193, 260] on span "VMHOST9" at bounding box center [175, 266] width 52 height 16
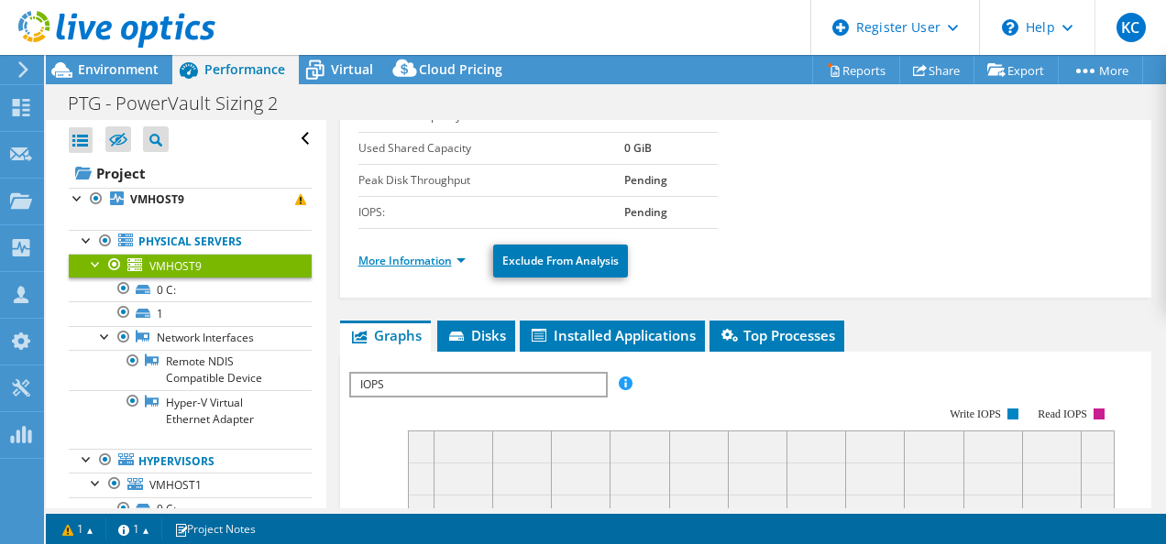
click at [414, 255] on link "More Information" at bounding box center [411, 261] width 107 height 16
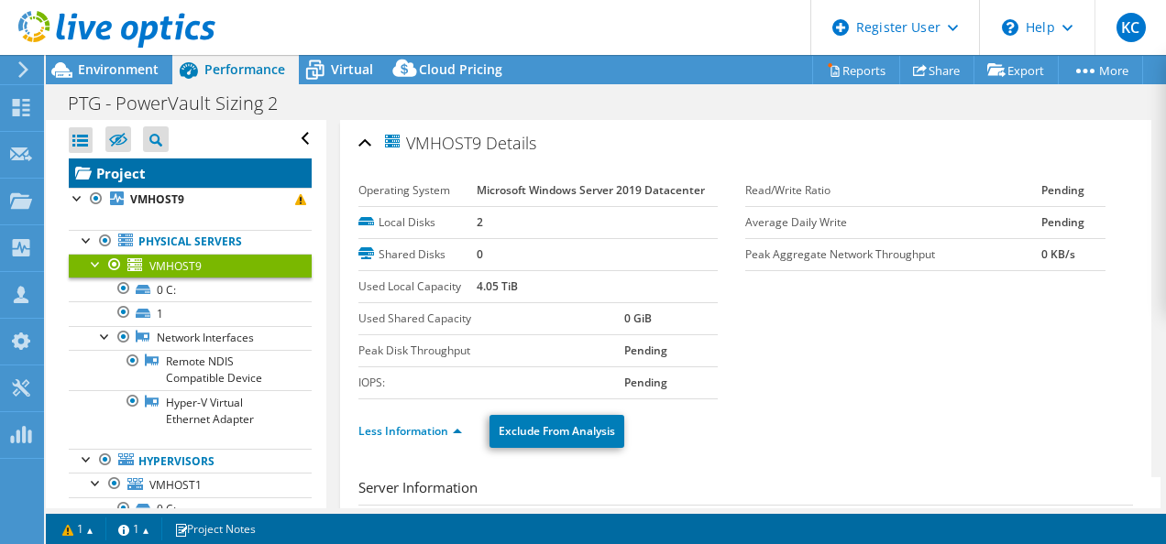
click at [139, 176] on link "Project" at bounding box center [190, 173] width 243 height 29
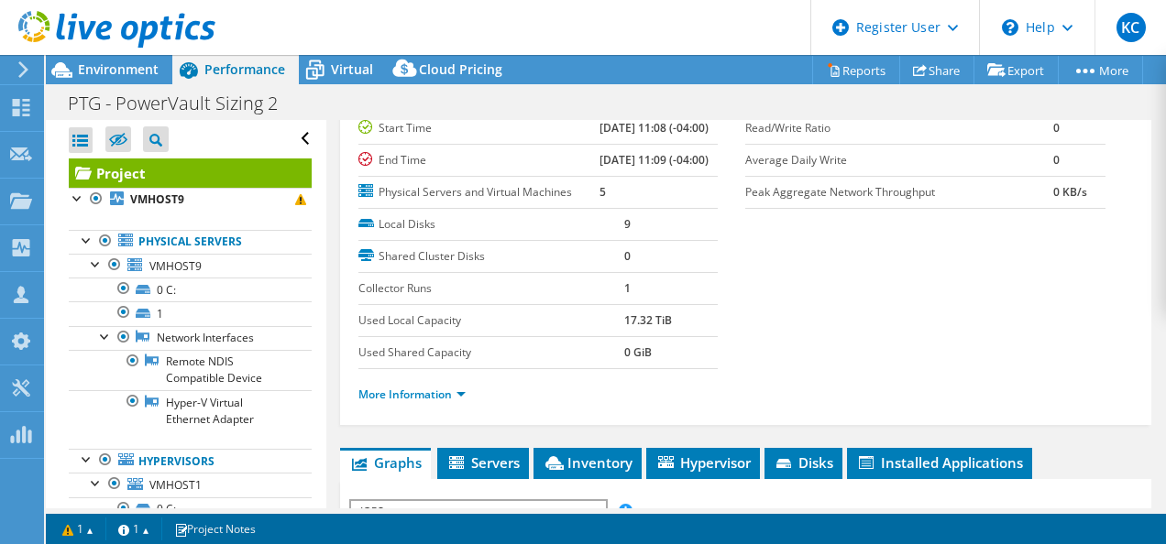
scroll to position [159, 0]
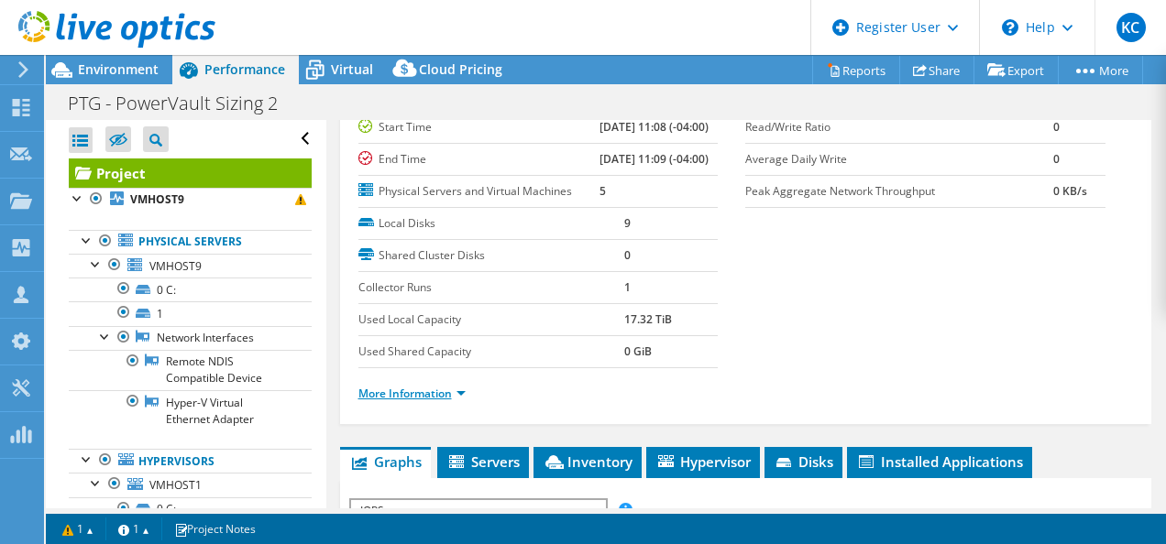
click at [395, 401] on link "More Information" at bounding box center [411, 394] width 107 height 16
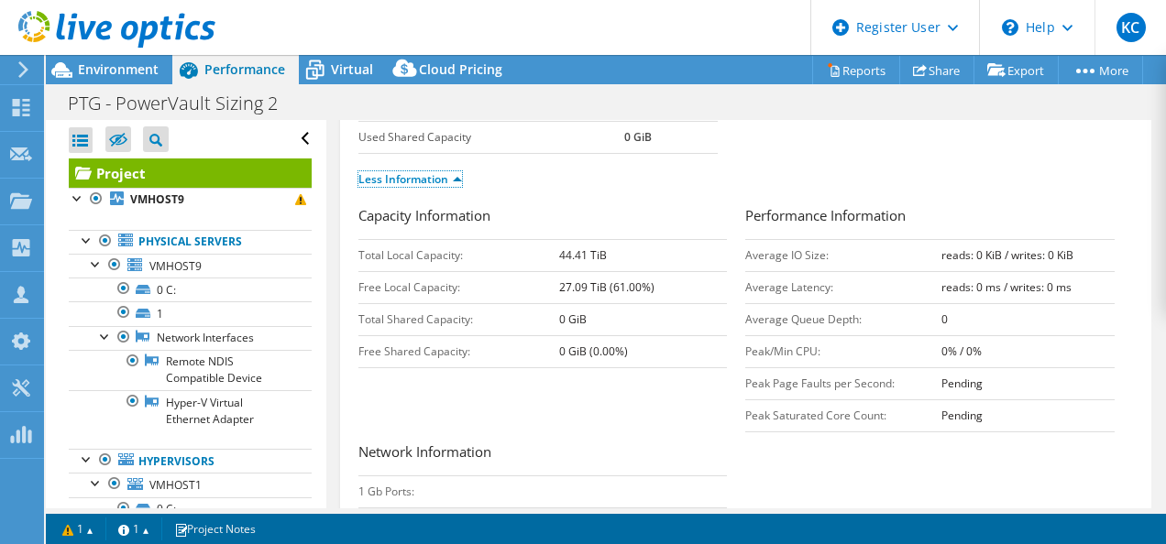
scroll to position [435, 0]
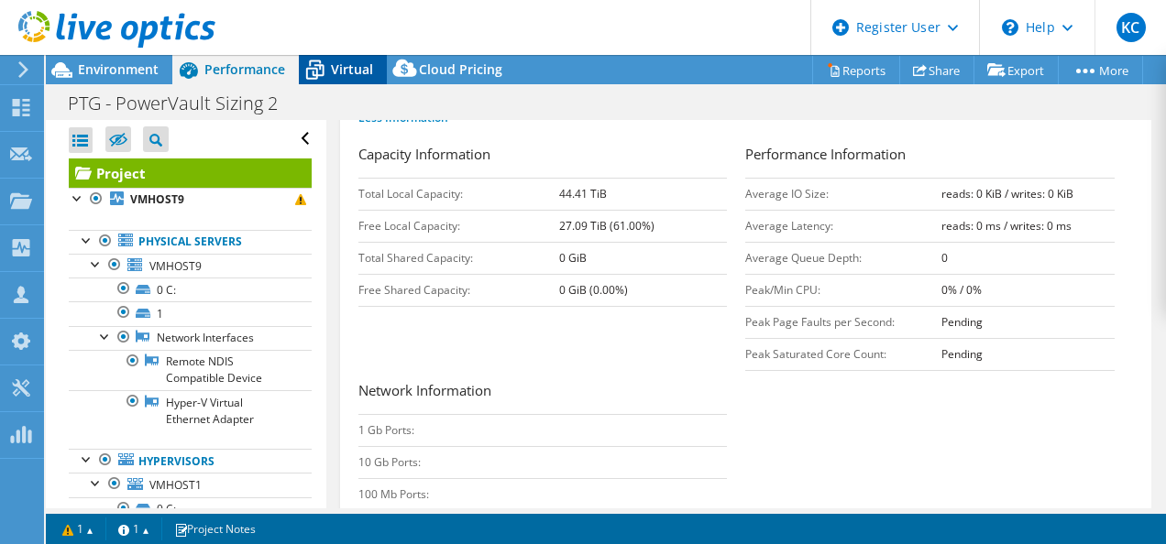
click at [358, 82] on div "Virtual" at bounding box center [343, 69] width 88 height 29
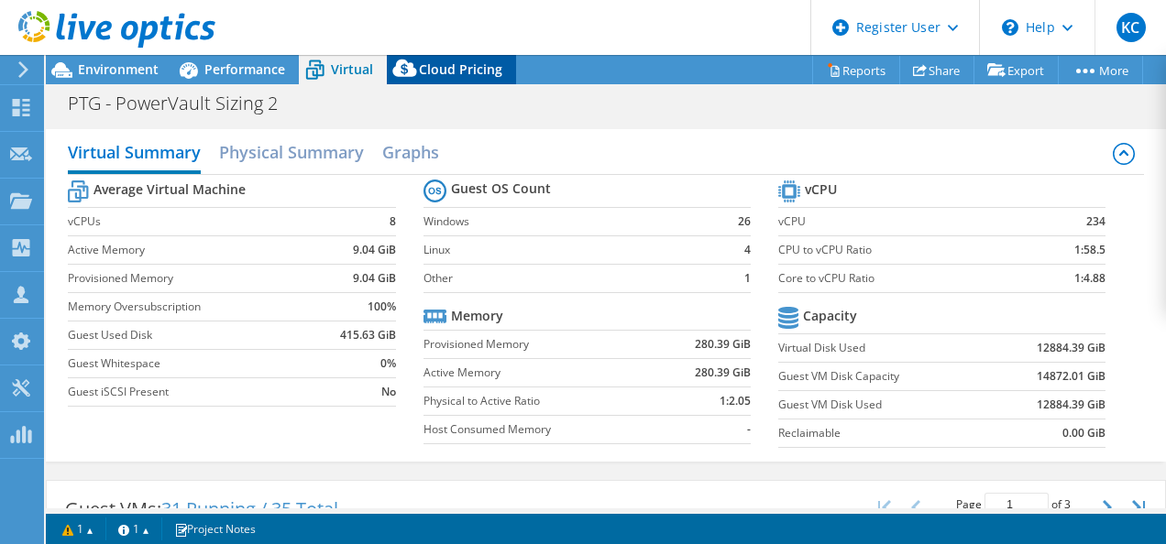
click at [408, 75] on icon at bounding box center [404, 68] width 24 height 17
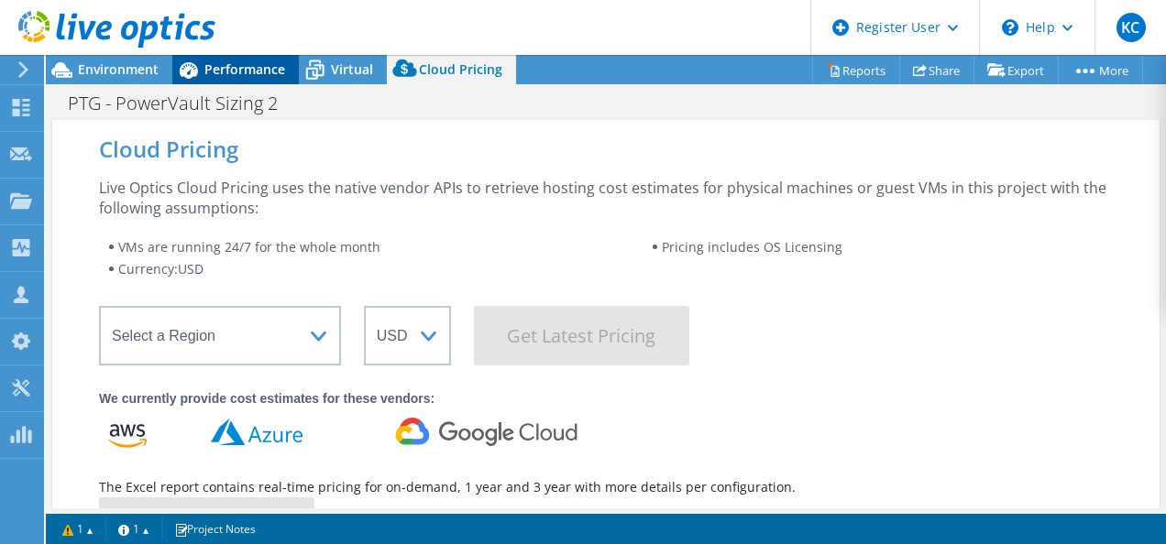
click at [235, 75] on span "Performance" at bounding box center [244, 68] width 81 height 17
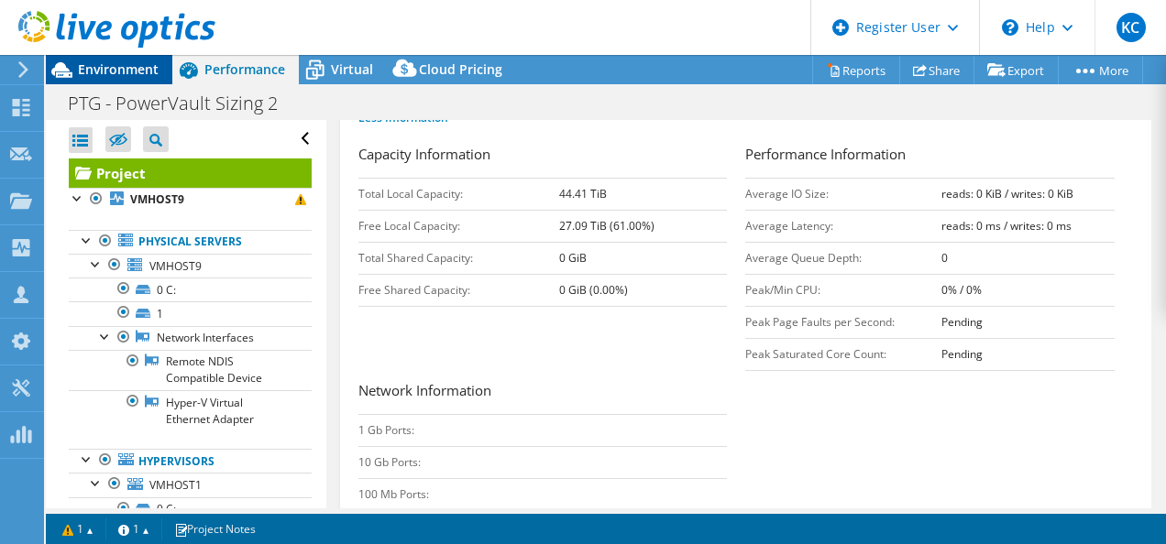
click at [110, 66] on span "Environment" at bounding box center [118, 68] width 81 height 17
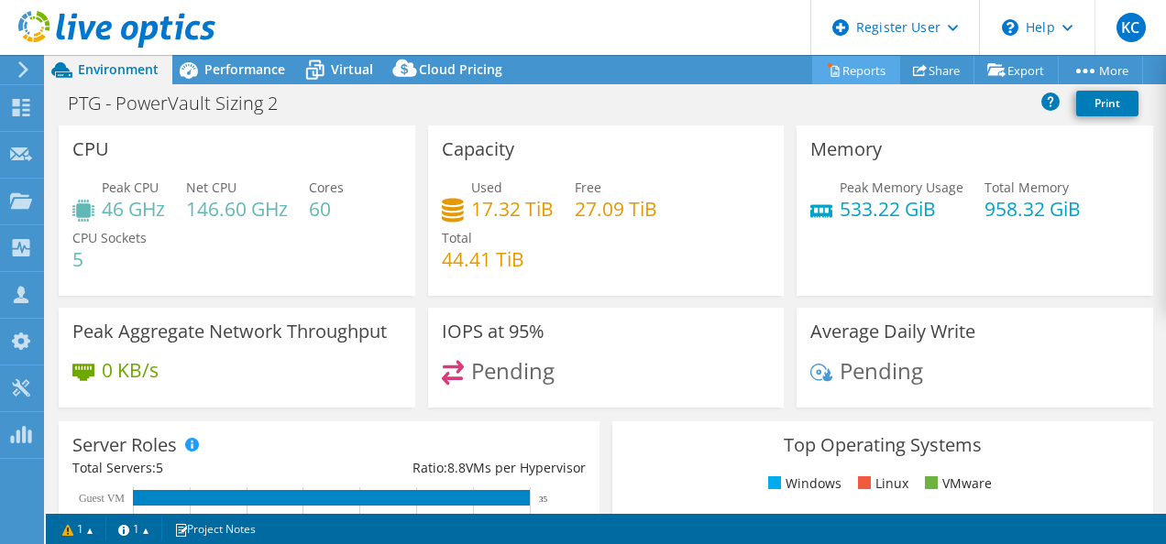
click at [867, 72] on link "Reports" at bounding box center [856, 70] width 88 height 28
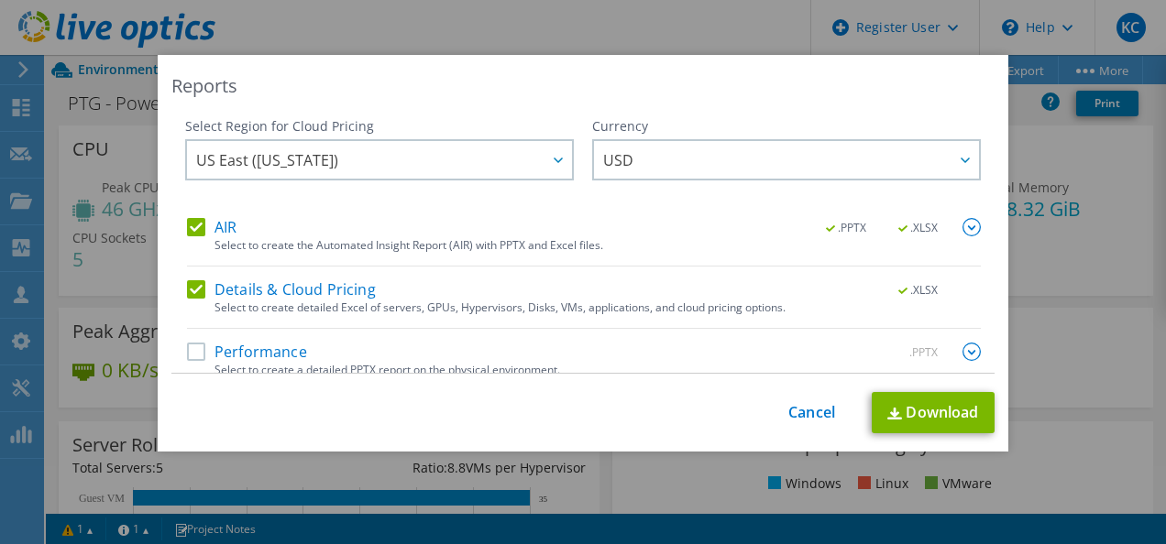
scroll to position [16, 0]
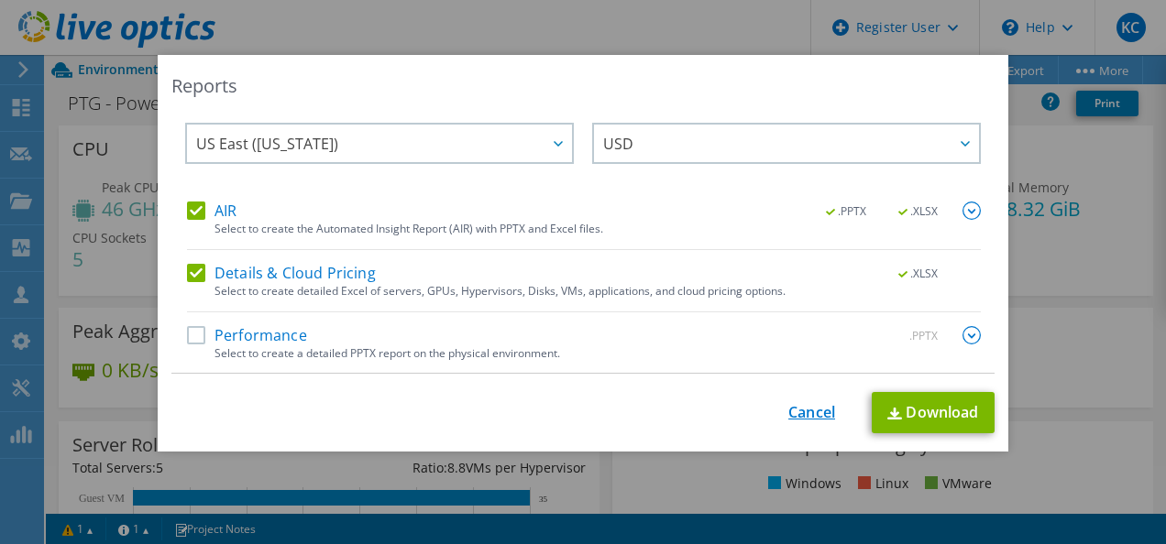
click at [808, 412] on link "Cancel" at bounding box center [811, 412] width 47 height 17
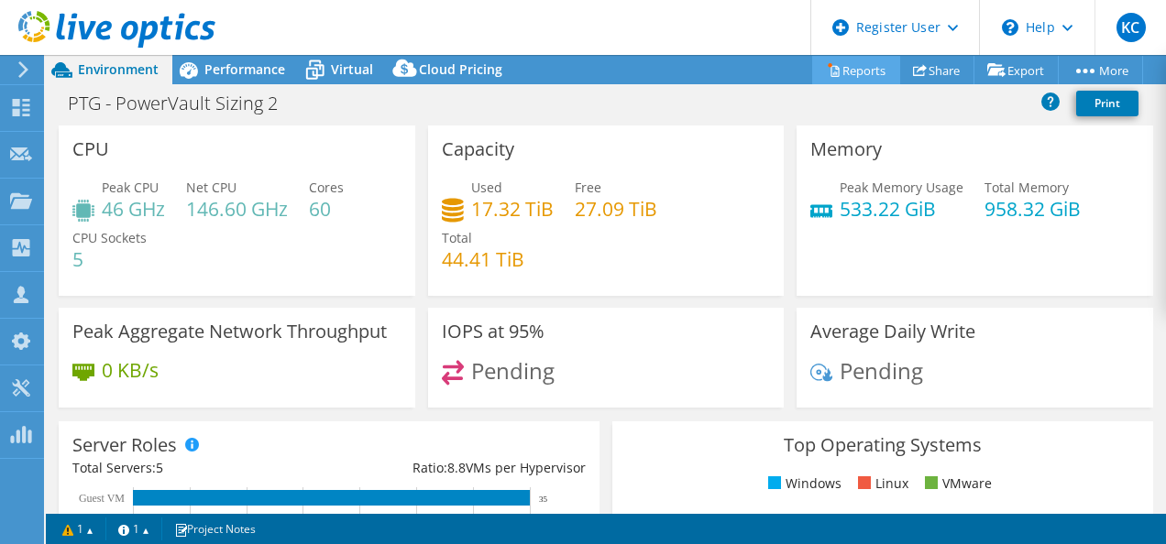
click at [841, 75] on link "Reports" at bounding box center [856, 70] width 88 height 28
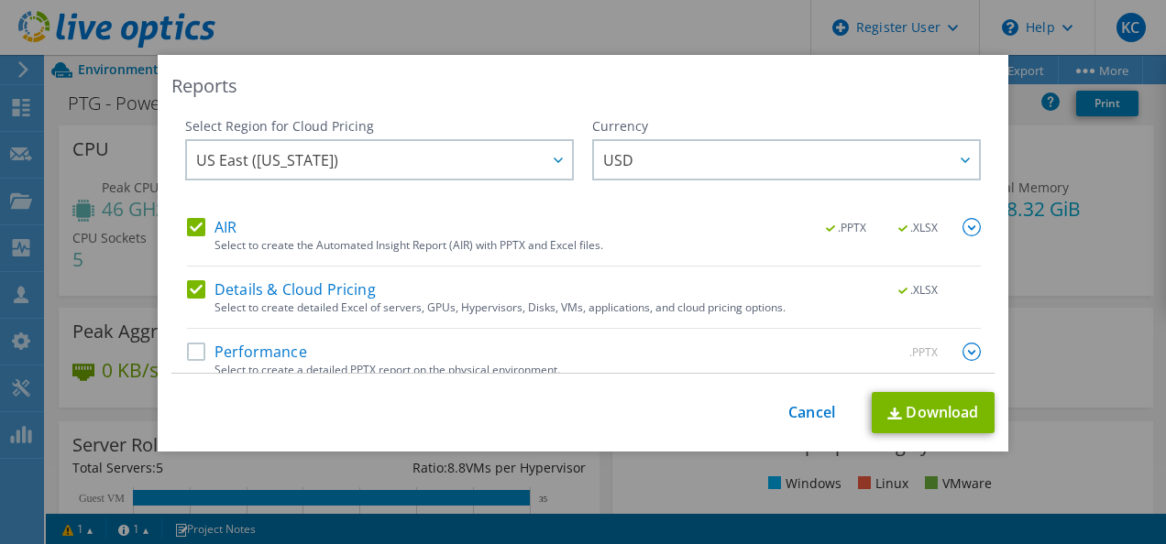
click at [398, 305] on div "Select to create detailed Excel of servers, GPUs, Hypervisors, Disks, VMs, appl…" at bounding box center [597, 308] width 766 height 13
click at [191, 293] on label "Details & Cloud Pricing" at bounding box center [281, 289] width 189 height 18
click at [0, 0] on input "Details & Cloud Pricing" at bounding box center [0, 0] width 0 height 0
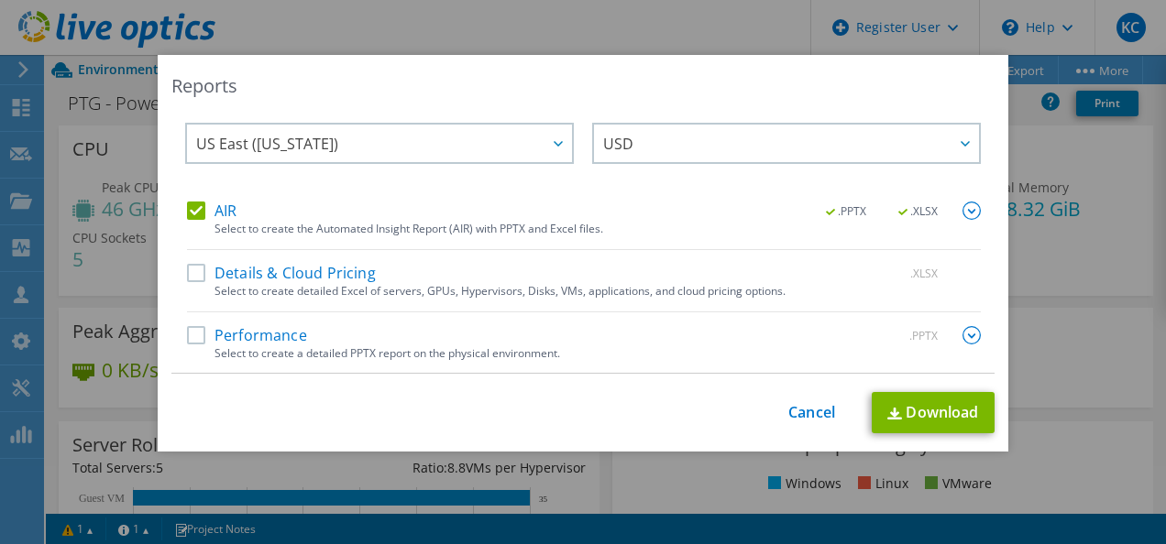
click at [187, 330] on label "Performance" at bounding box center [247, 335] width 120 height 18
click at [0, 0] on input "Performance" at bounding box center [0, 0] width 0 height 0
click at [940, 416] on link "Download" at bounding box center [933, 412] width 123 height 41
click at [788, 409] on link "Cancel" at bounding box center [811, 412] width 47 height 17
